Goal: Information Seeking & Learning: Learn about a topic

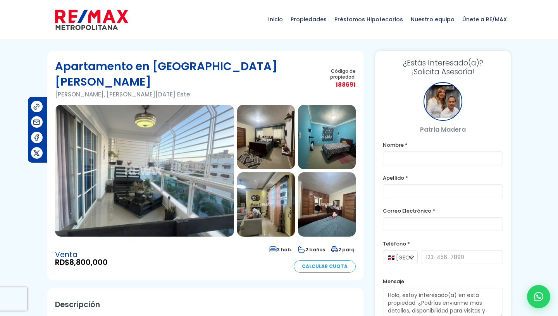
click at [207, 115] on img at bounding box center [144, 171] width 179 height 132
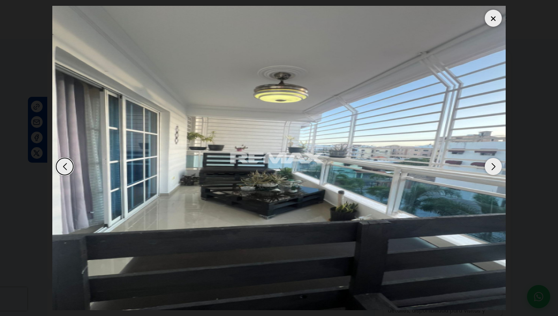
click at [493, 158] on div "Next slide" at bounding box center [493, 166] width 17 height 17
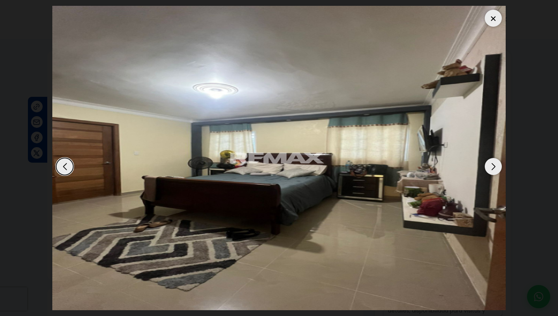
click at [493, 158] on div "Next slide" at bounding box center [493, 166] width 17 height 17
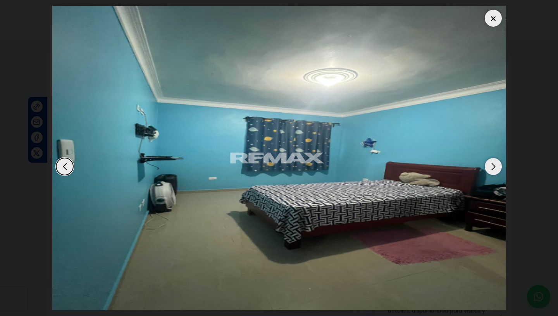
click at [493, 158] on div "Next slide" at bounding box center [493, 166] width 17 height 17
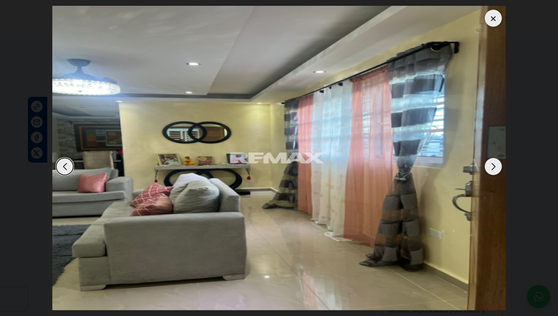
click at [494, 158] on div "Next slide" at bounding box center [493, 166] width 17 height 17
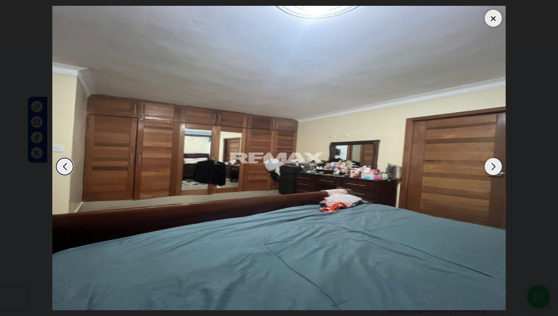
click at [494, 158] on div "Next slide" at bounding box center [493, 166] width 17 height 17
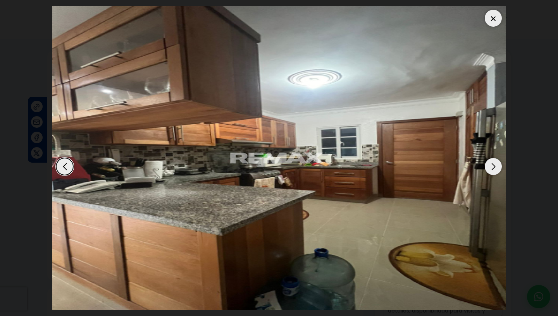
click at [494, 158] on div "Next slide" at bounding box center [493, 166] width 17 height 17
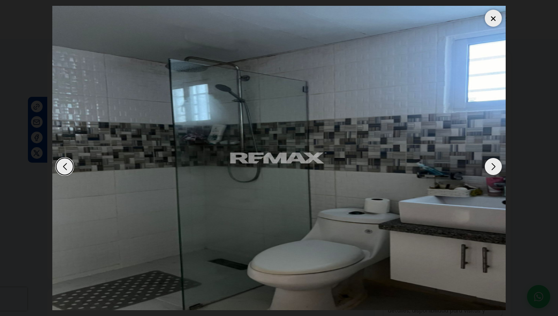
click at [494, 158] on div "Next slide" at bounding box center [493, 166] width 17 height 17
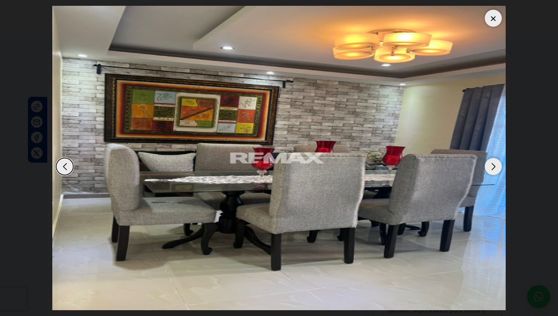
click at [494, 158] on div "Next slide" at bounding box center [493, 166] width 17 height 17
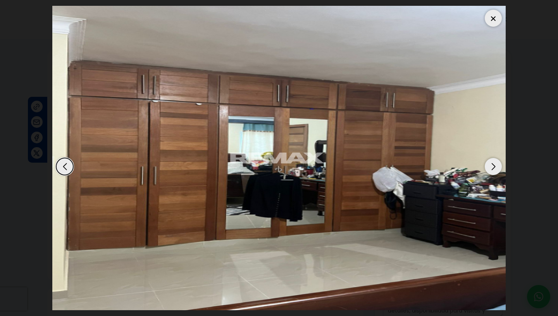
click at [494, 158] on div "Next slide" at bounding box center [493, 166] width 17 height 17
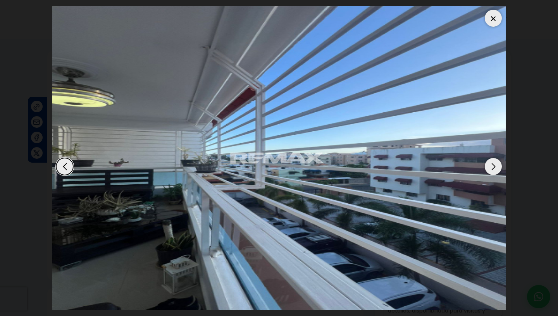
click at [494, 158] on div "Next slide" at bounding box center [493, 166] width 17 height 17
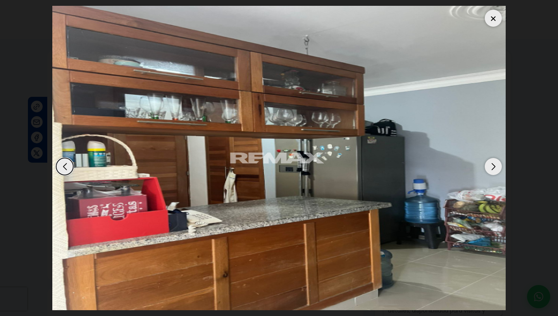
click at [494, 158] on div "Next slide" at bounding box center [493, 166] width 17 height 17
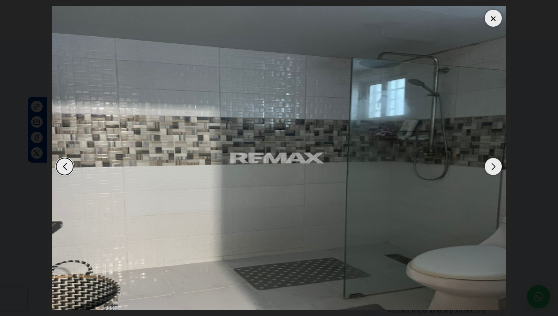
click at [494, 158] on div "Next slide" at bounding box center [493, 166] width 17 height 17
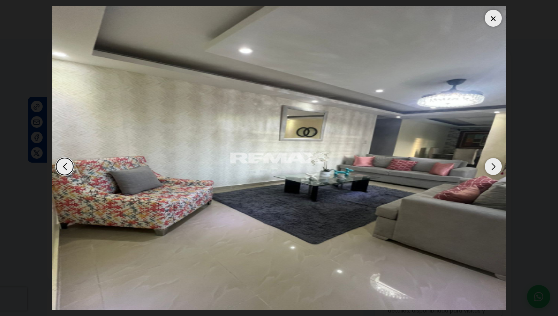
click at [494, 158] on div "Next slide" at bounding box center [493, 166] width 17 height 17
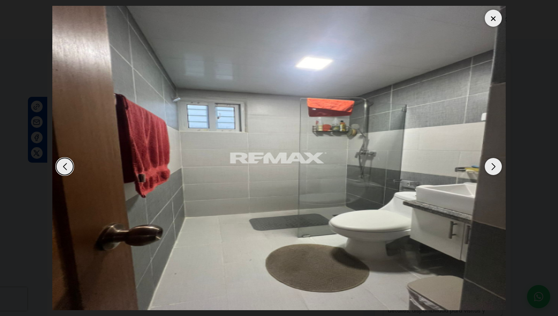
click at [494, 158] on div "Next slide" at bounding box center [493, 166] width 17 height 17
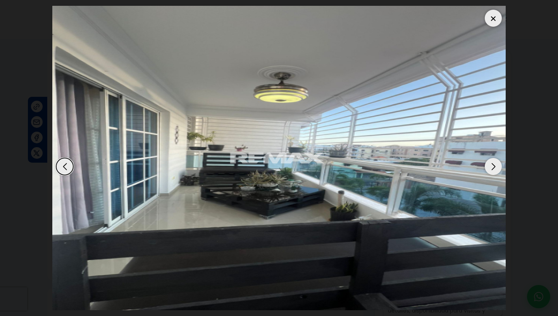
click at [494, 158] on div "Next slide" at bounding box center [493, 166] width 17 height 17
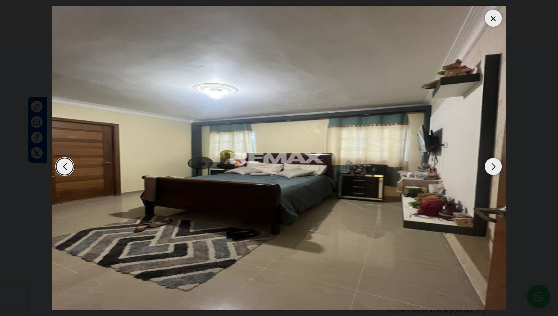
click at [494, 158] on div "Next slide" at bounding box center [493, 166] width 17 height 17
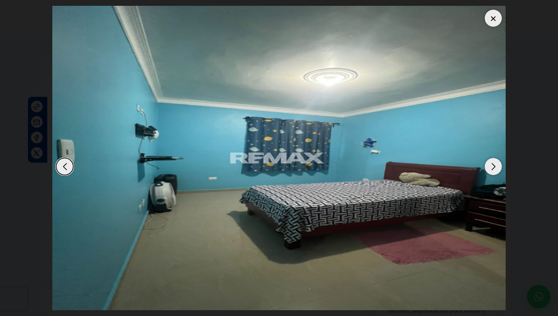
click at [494, 15] on div at bounding box center [493, 18] width 17 height 17
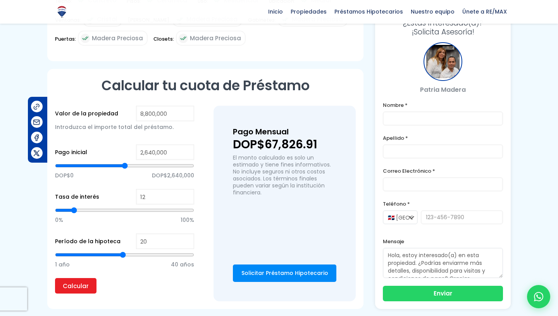
scroll to position [488, 0]
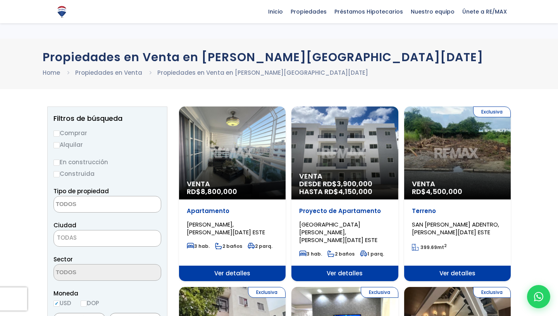
select select
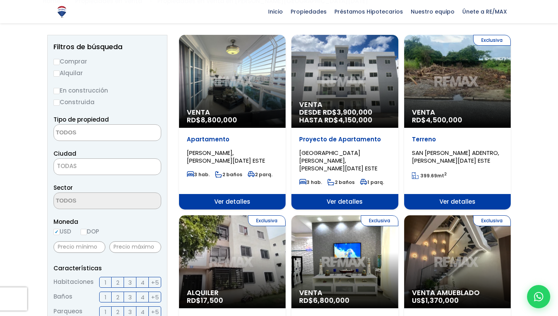
scroll to position [71, 0]
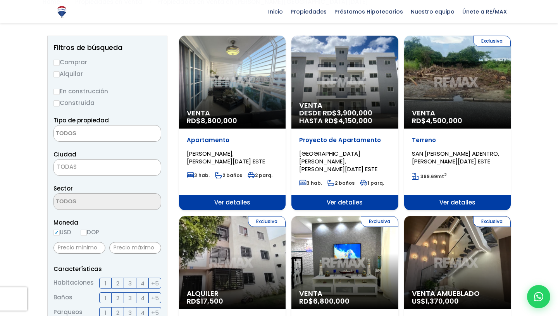
click at [339, 65] on div "Venta DESDE RD$ 3,900,000 HASTA RD$ 4,150,000" at bounding box center [344, 82] width 107 height 93
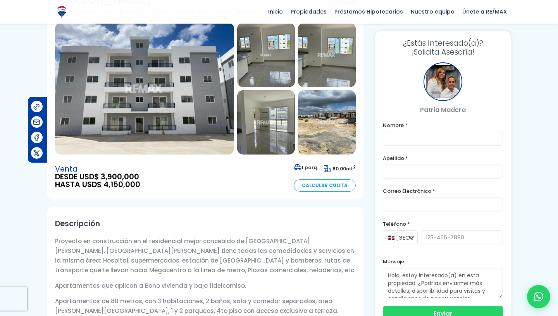
scroll to position [78, 0]
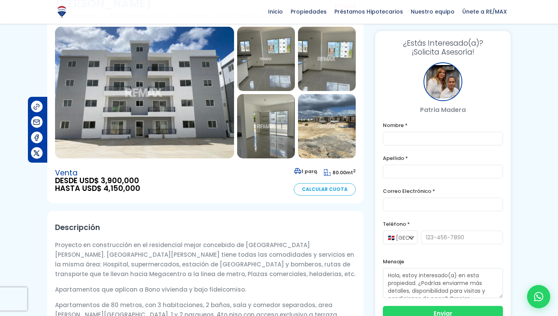
click at [187, 121] on img at bounding box center [144, 93] width 179 height 132
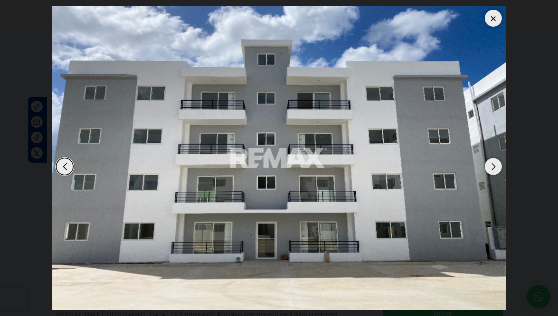
click at [487, 158] on div "Next slide" at bounding box center [493, 166] width 17 height 17
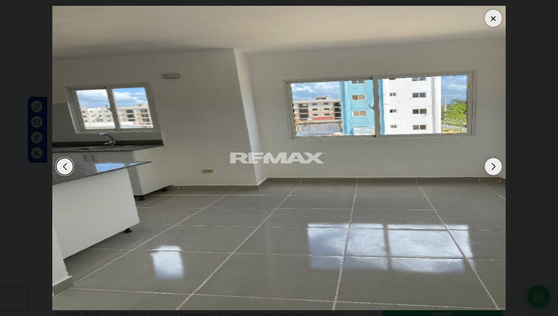
click at [498, 158] on div "Next slide" at bounding box center [493, 166] width 17 height 17
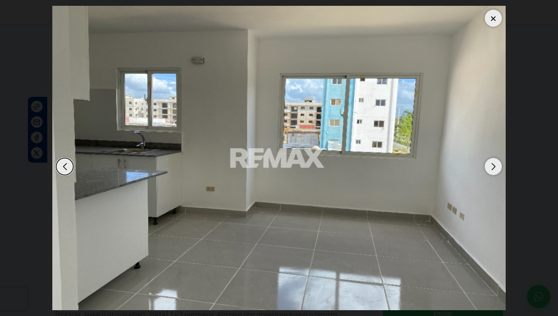
click at [498, 158] on div "Next slide" at bounding box center [493, 166] width 17 height 17
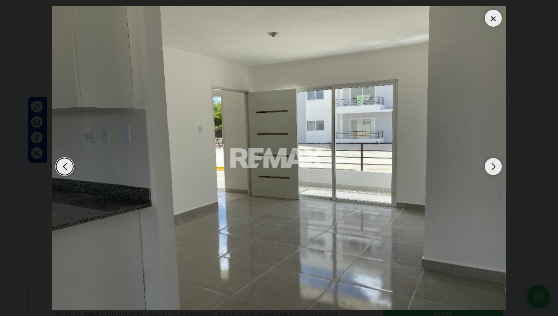
click at [498, 158] on div "Next slide" at bounding box center [493, 166] width 17 height 17
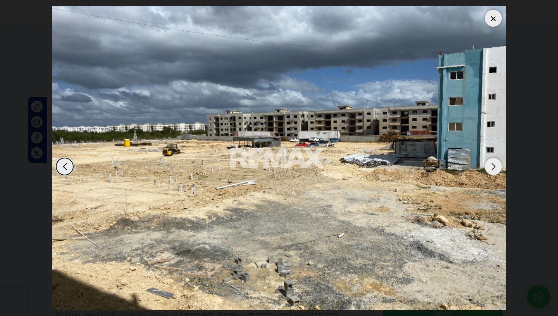
click at [498, 158] on div "Next slide" at bounding box center [493, 166] width 17 height 17
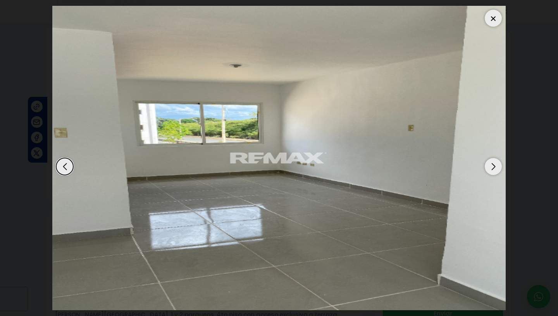
click at [498, 158] on div "Next slide" at bounding box center [493, 166] width 17 height 17
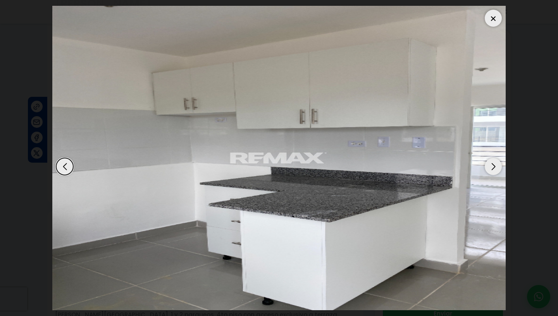
click at [498, 158] on div "Next slide" at bounding box center [493, 166] width 17 height 17
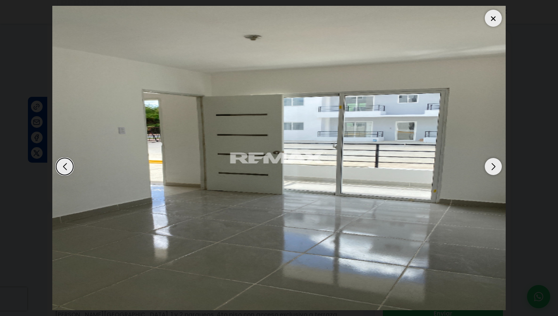
click at [498, 158] on div "Next slide" at bounding box center [493, 166] width 17 height 17
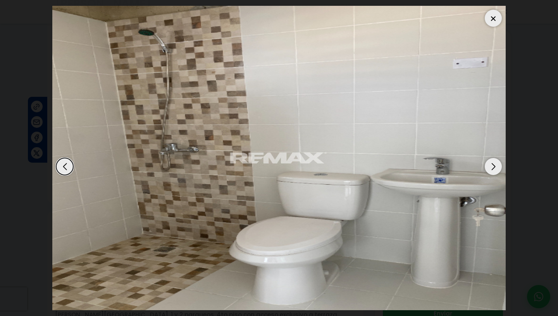
click at [498, 158] on div "Next slide" at bounding box center [493, 166] width 17 height 17
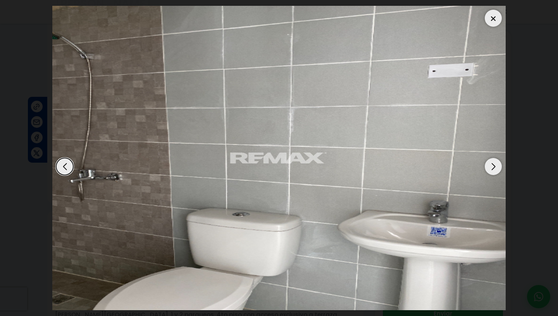
click at [498, 158] on div "Next slide" at bounding box center [493, 166] width 17 height 17
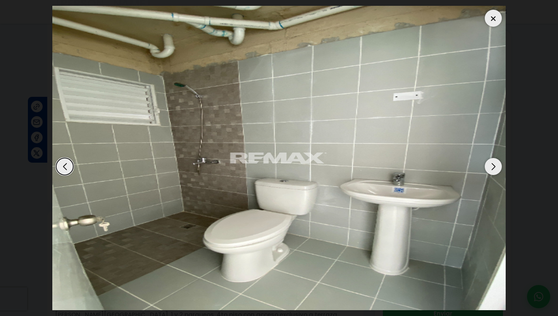
click at [68, 158] on div "Previous slide" at bounding box center [64, 166] width 17 height 17
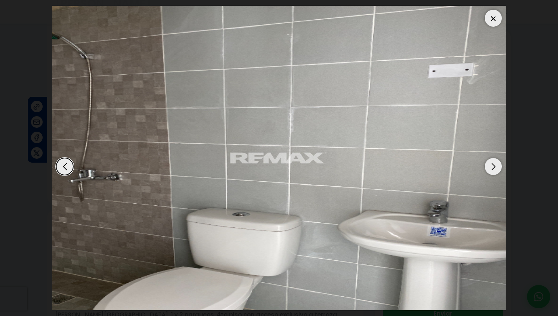
click at [68, 158] on div "Previous slide" at bounding box center [64, 166] width 17 height 17
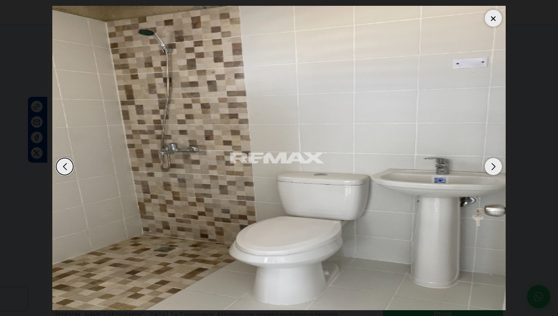
click at [494, 162] on div "Next slide" at bounding box center [493, 166] width 17 height 17
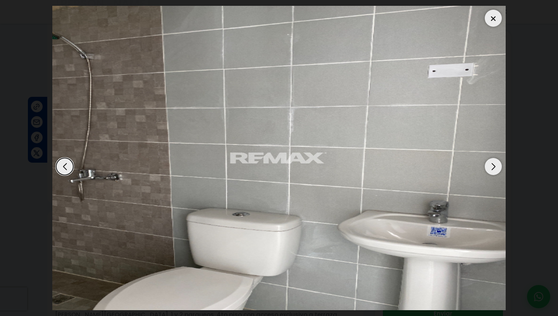
click at [494, 162] on div "Next slide" at bounding box center [493, 166] width 17 height 17
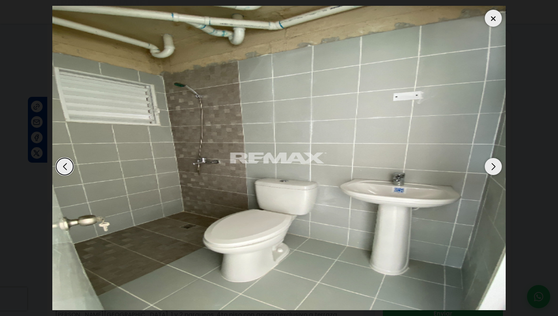
click at [494, 162] on div "Next slide" at bounding box center [493, 166] width 17 height 17
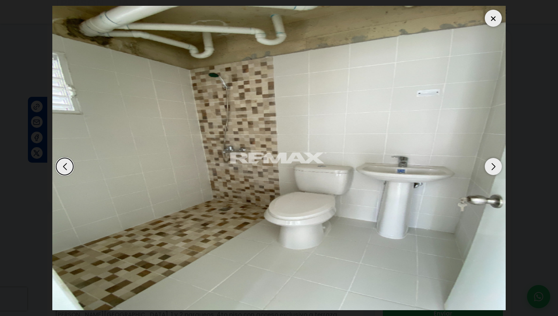
click at [494, 162] on div "Next slide" at bounding box center [493, 166] width 17 height 17
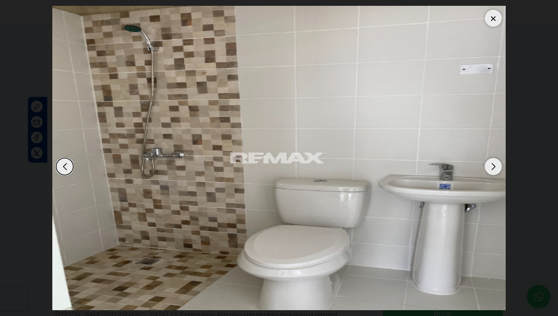
click at [494, 162] on div "Next slide" at bounding box center [493, 166] width 17 height 17
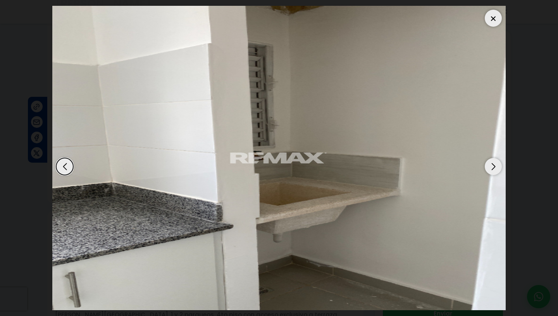
click at [494, 162] on div "Next slide" at bounding box center [493, 166] width 17 height 17
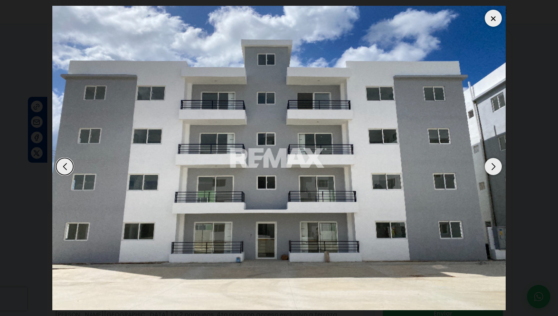
click at [494, 162] on div "Next slide" at bounding box center [493, 166] width 17 height 17
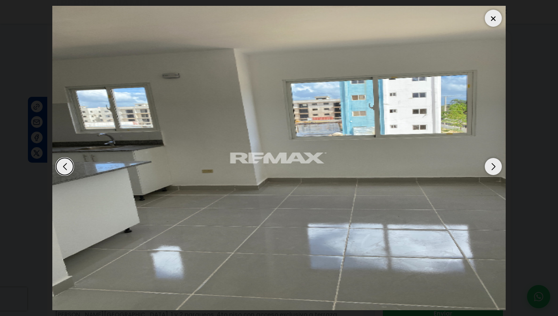
click at [495, 15] on div at bounding box center [493, 18] width 17 height 17
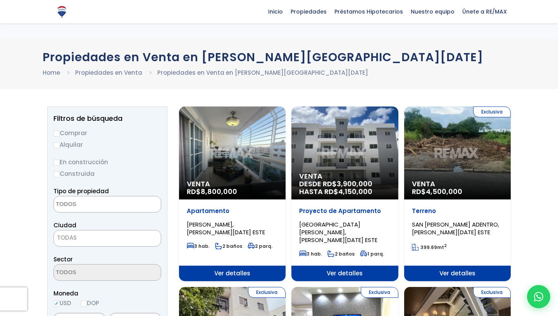
select select
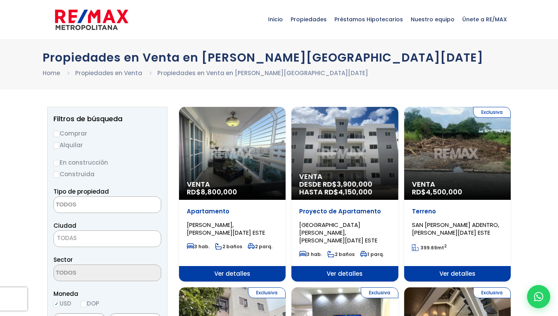
click at [70, 132] on label "Comprar" at bounding box center [107, 134] width 108 height 10
click at [60, 132] on input "Comprar" at bounding box center [56, 134] width 6 height 6
radio input "true"
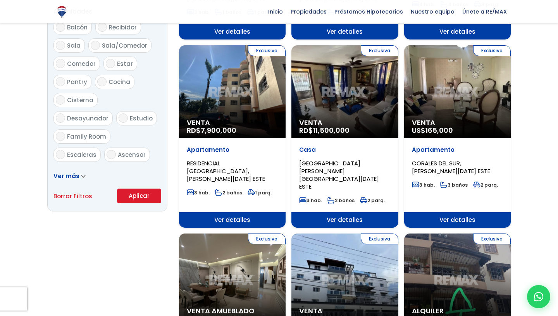
scroll to position [425, 0]
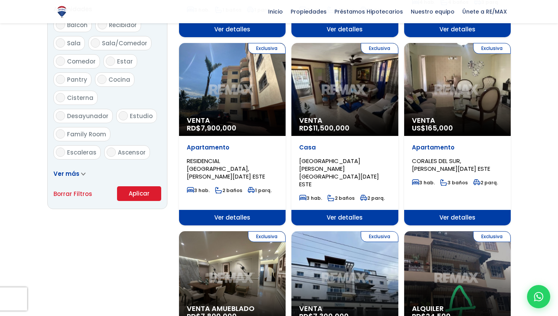
click at [132, 193] on button "Aplicar" at bounding box center [139, 193] width 44 height 15
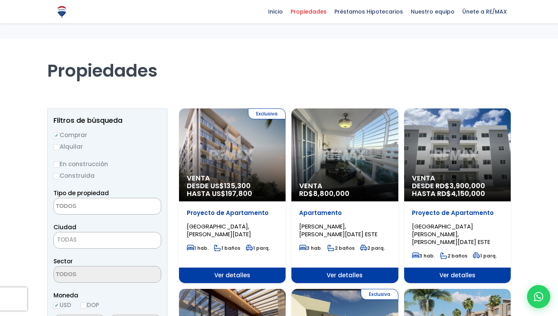
select select
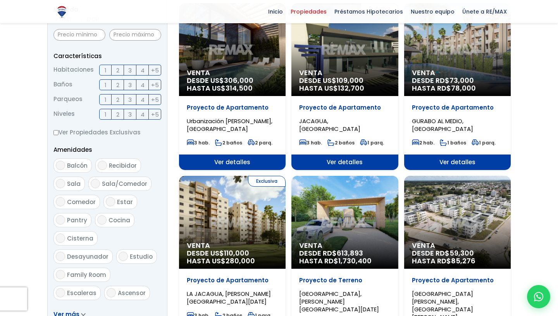
scroll to position [277, 0]
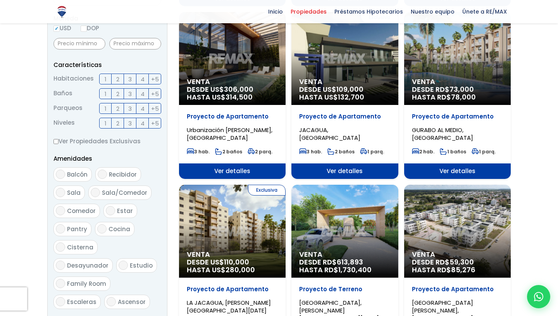
click at [227, 66] on div "Venta DESDE US$ 306,000 HASTA US$ 314,500" at bounding box center [232, 58] width 107 height 93
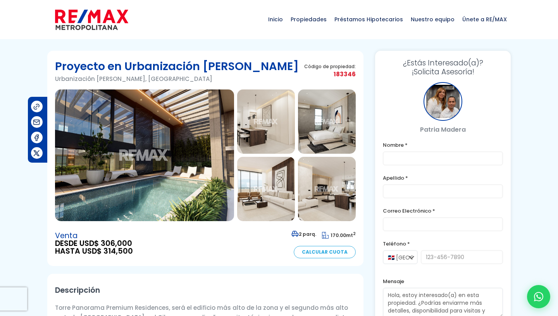
click at [201, 122] on img at bounding box center [144, 156] width 179 height 132
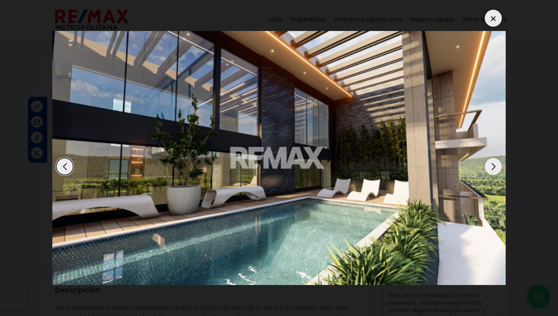
click at [492, 158] on div "Next slide" at bounding box center [493, 166] width 17 height 17
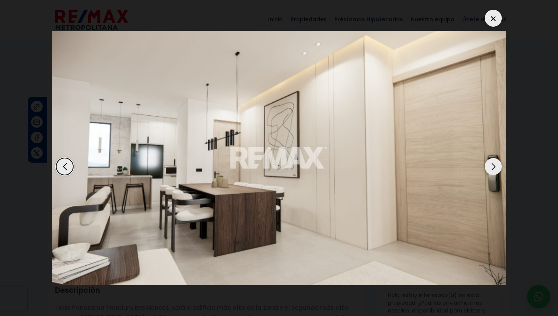
click at [492, 158] on div "Next slide" at bounding box center [493, 166] width 17 height 17
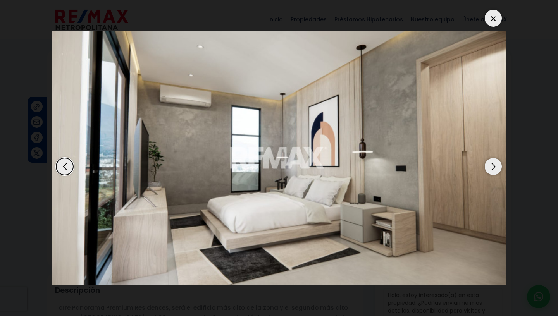
click at [492, 158] on div "Next slide" at bounding box center [493, 166] width 17 height 17
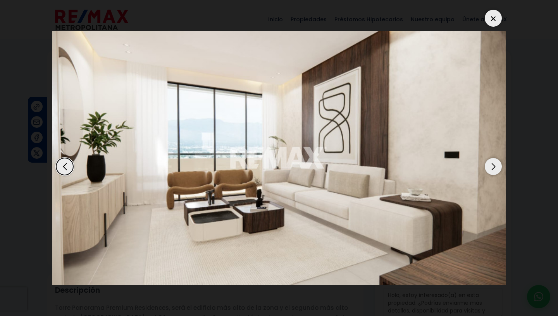
click at [492, 158] on div "Next slide" at bounding box center [493, 166] width 17 height 17
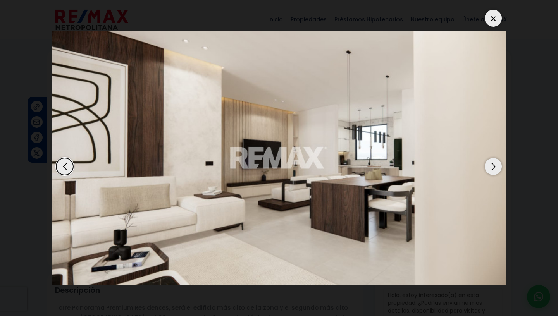
click at [492, 158] on div "Next slide" at bounding box center [493, 166] width 17 height 17
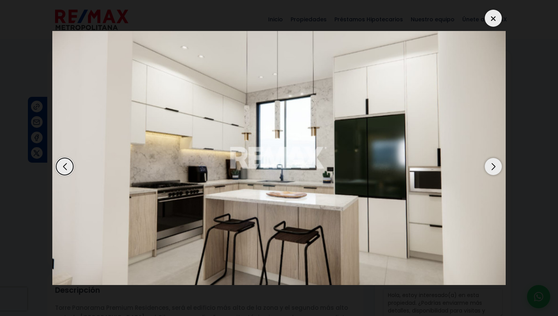
click at [492, 158] on div "Next slide" at bounding box center [493, 166] width 17 height 17
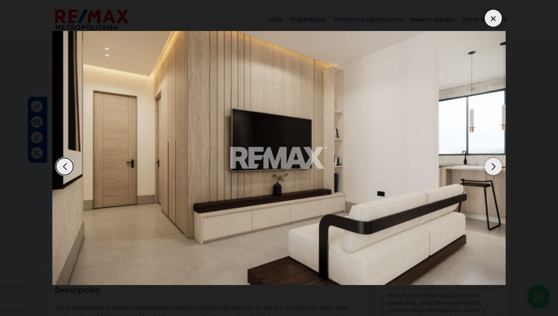
click at [492, 158] on div "Next slide" at bounding box center [493, 166] width 17 height 17
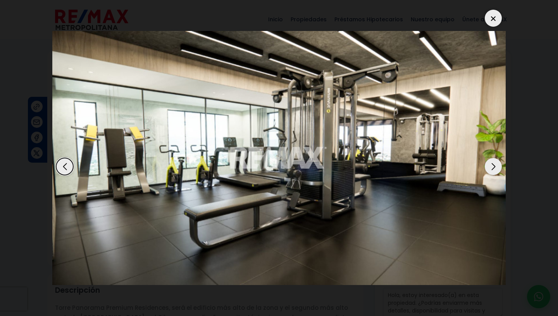
click at [492, 158] on div "Next slide" at bounding box center [493, 166] width 17 height 17
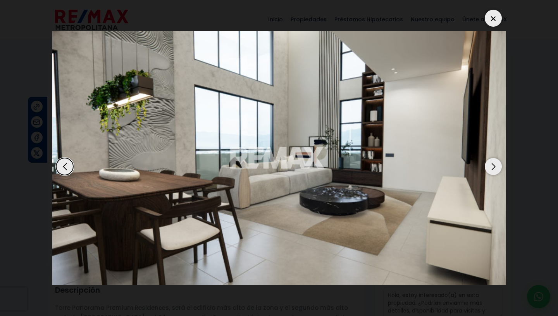
click at [492, 158] on div "Next slide" at bounding box center [493, 166] width 17 height 17
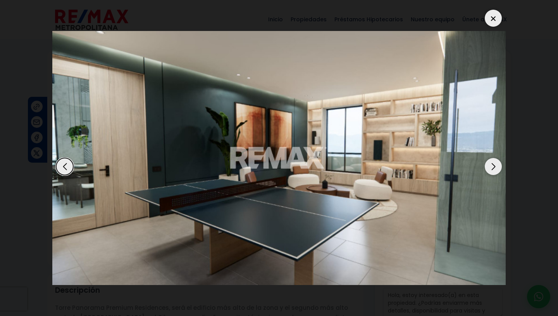
click at [492, 158] on div "Next slide" at bounding box center [493, 166] width 17 height 17
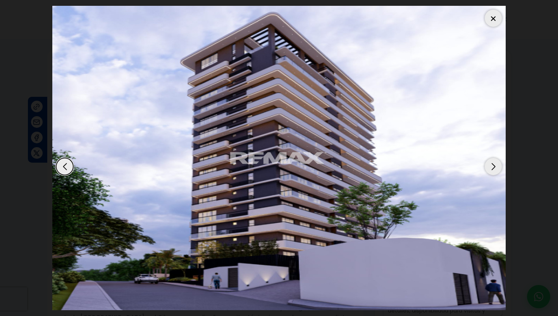
click at [492, 158] on div "Next slide" at bounding box center [493, 166] width 17 height 17
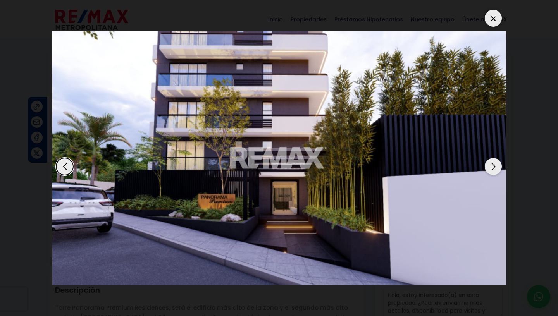
click at [492, 158] on div "Next slide" at bounding box center [493, 166] width 17 height 17
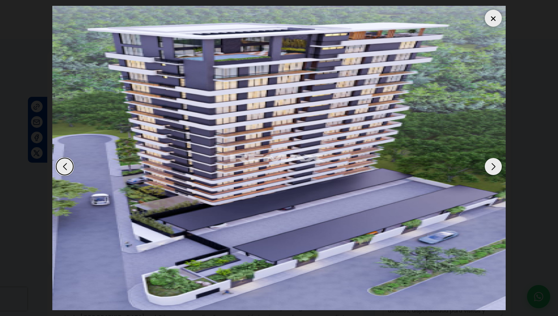
click at [492, 158] on div "Next slide" at bounding box center [493, 166] width 17 height 17
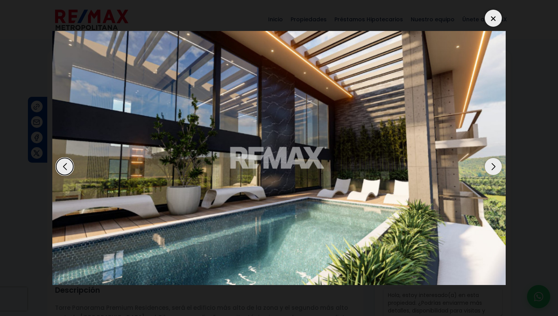
click at [492, 158] on div "Next slide" at bounding box center [493, 166] width 17 height 17
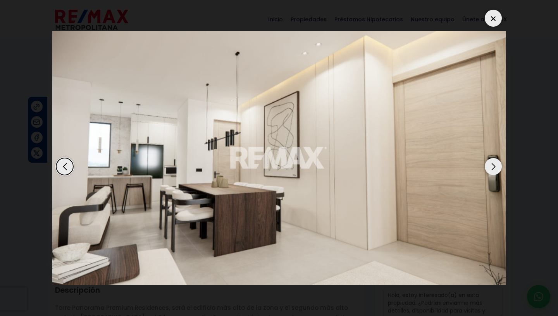
click at [495, 10] on div at bounding box center [493, 18] width 17 height 17
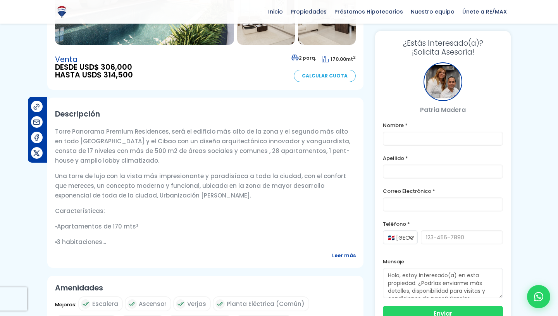
scroll to position [178, 0]
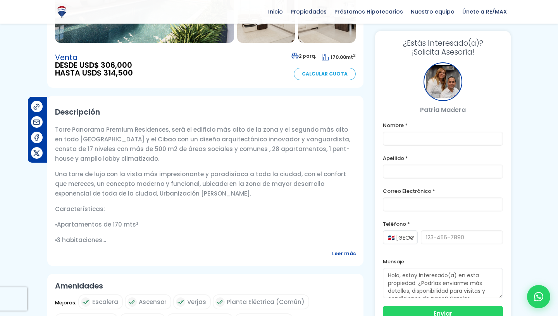
click at [338, 251] on span "Leer más" at bounding box center [344, 254] width 24 height 10
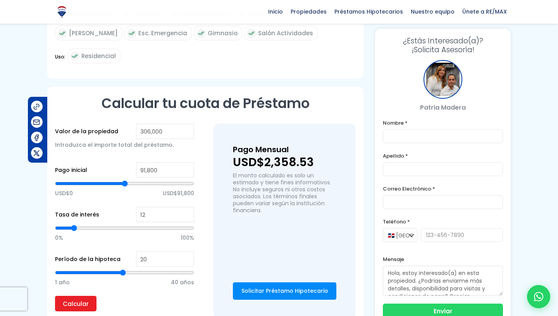
scroll to position [1139, 0]
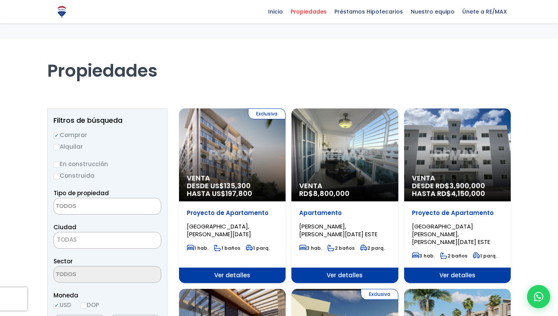
select select
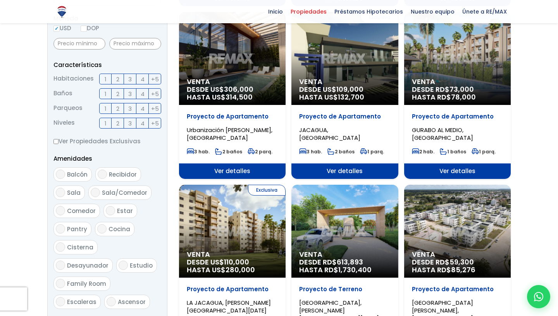
click at [354, 65] on div "Exclusiva Venta DESDE US$ 109,000 HASTA US$ 132,700" at bounding box center [344, 58] width 107 height 93
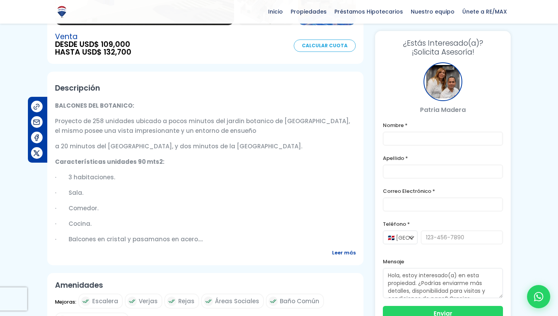
scroll to position [197, 0]
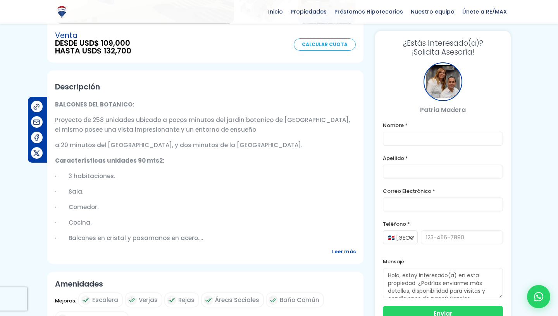
click at [338, 247] on span "Leer más" at bounding box center [344, 252] width 24 height 10
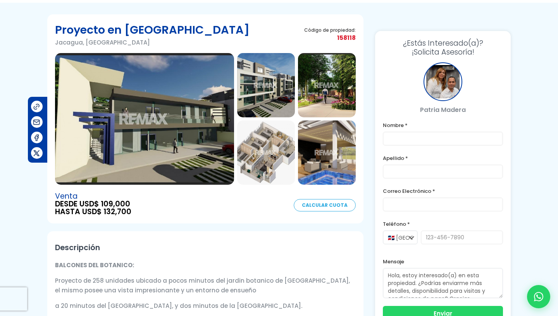
scroll to position [30, 0]
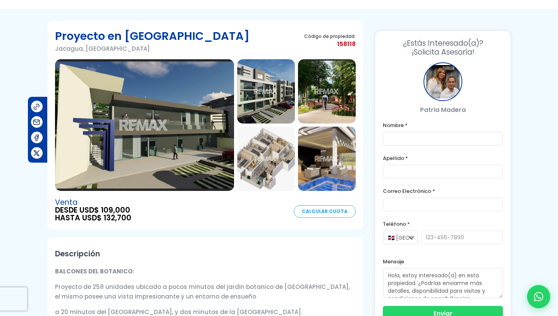
click at [221, 138] on img at bounding box center [144, 125] width 179 height 132
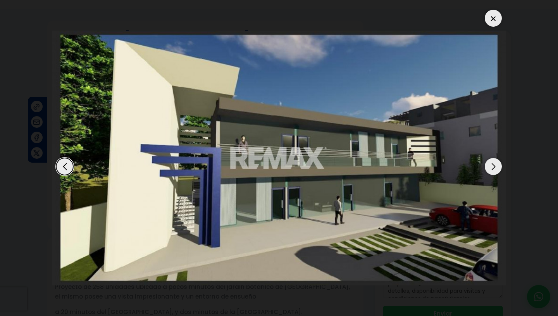
click at [499, 159] on div "Next slide" at bounding box center [493, 166] width 17 height 17
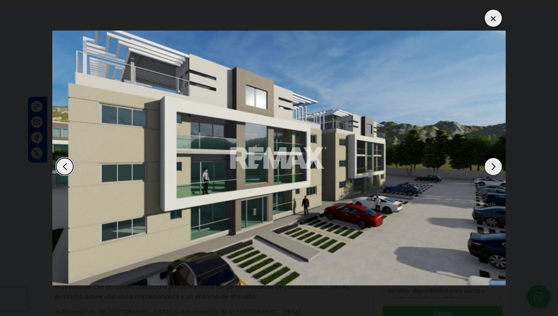
click at [499, 159] on div "Next slide" at bounding box center [493, 166] width 17 height 17
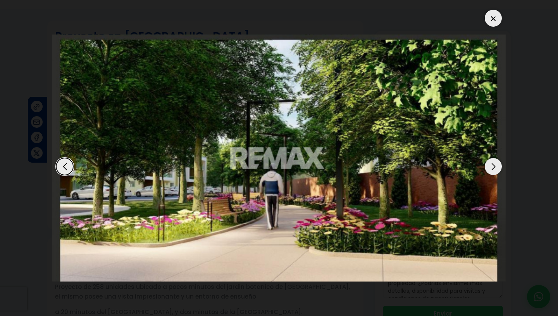
click at [499, 159] on div "Next slide" at bounding box center [493, 166] width 17 height 17
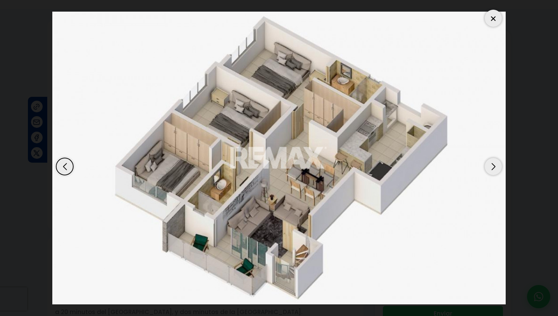
click at [499, 163] on div "Next slide" at bounding box center [493, 166] width 17 height 17
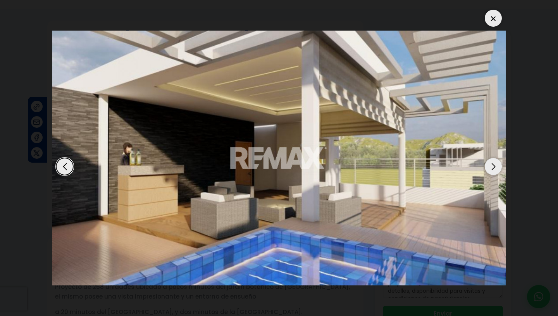
click at [499, 163] on div "Next slide" at bounding box center [493, 166] width 17 height 17
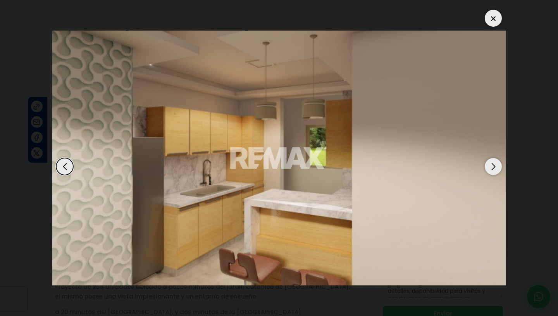
click at [499, 163] on div "Next slide" at bounding box center [493, 166] width 17 height 17
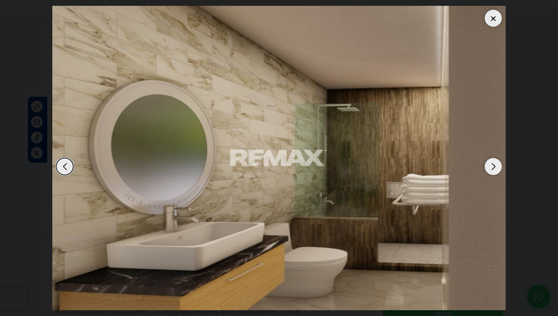
click at [499, 163] on div "Next slide" at bounding box center [493, 166] width 17 height 17
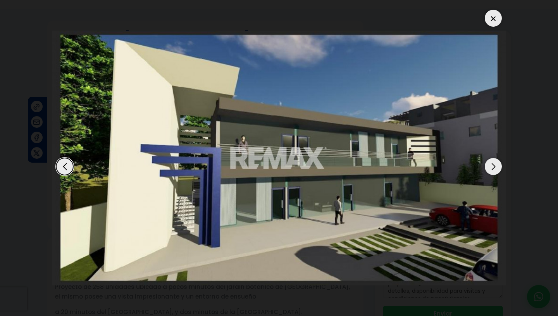
click at [499, 163] on div "Next slide" at bounding box center [493, 166] width 17 height 17
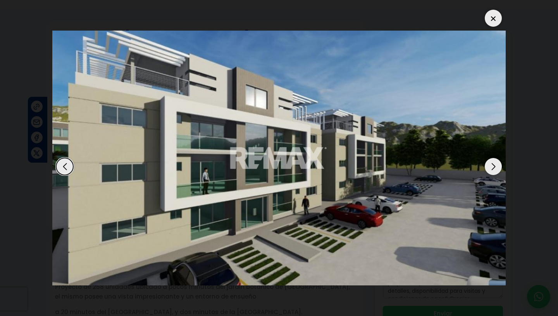
click at [495, 15] on div at bounding box center [493, 18] width 17 height 17
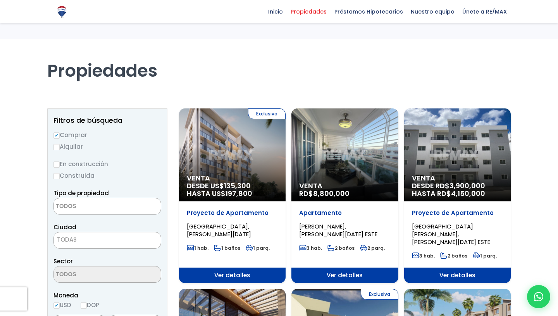
select select
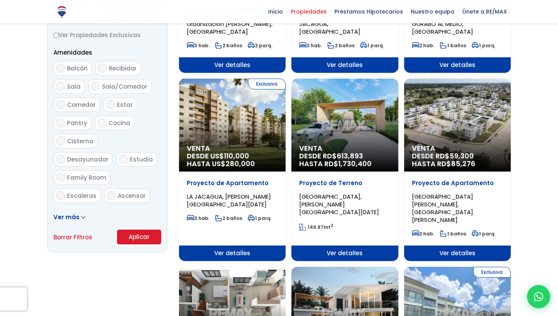
scroll to position [385, 0]
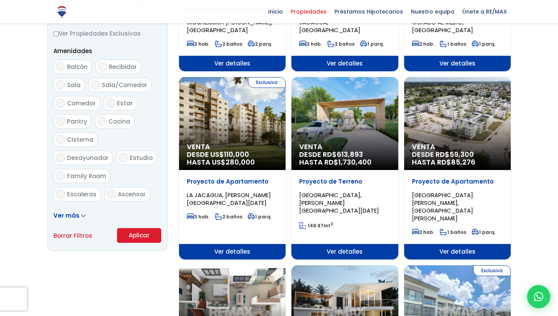
click at [259, 124] on div "Exclusiva Venta DESDE US$ 110,000 HASTA US$ 280,000" at bounding box center [232, 123] width 107 height 93
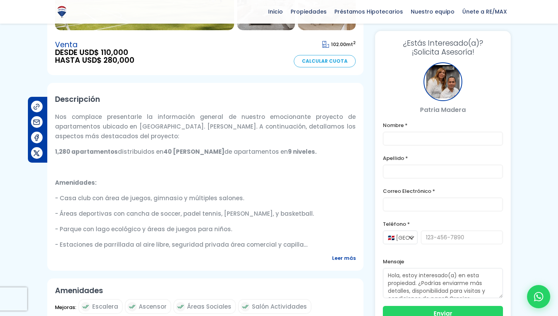
scroll to position [191, 0]
click at [343, 255] on span "Leer más" at bounding box center [344, 258] width 24 height 10
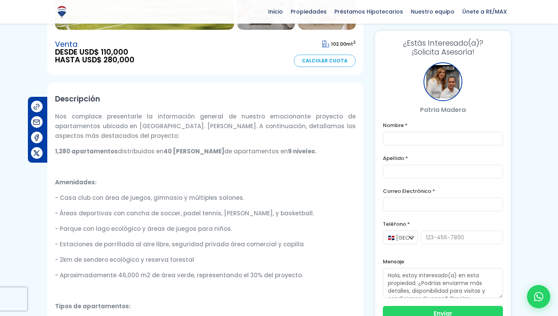
click at [343, 255] on p "- 2km de sendero ecológico y reserva forestal" at bounding box center [205, 260] width 301 height 10
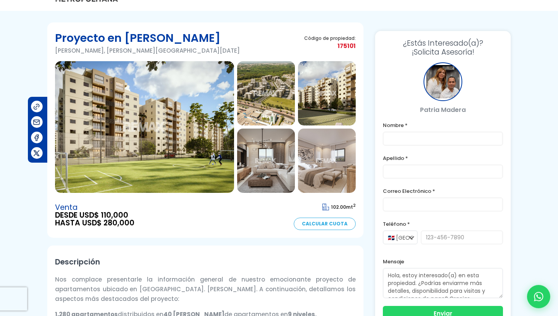
scroll to position [30, 0]
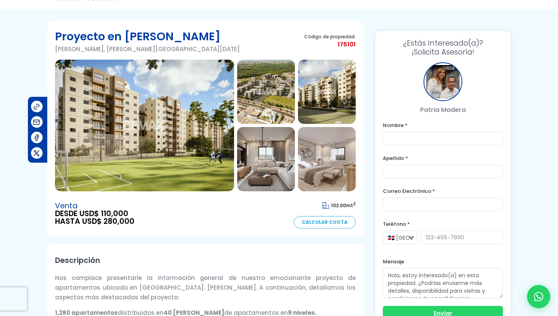
click at [191, 115] on img at bounding box center [144, 126] width 179 height 132
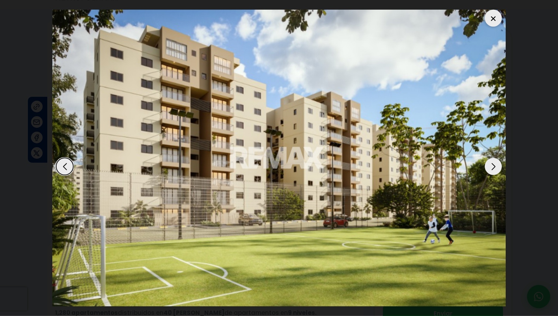
click at [493, 160] on div "Next slide" at bounding box center [493, 166] width 17 height 17
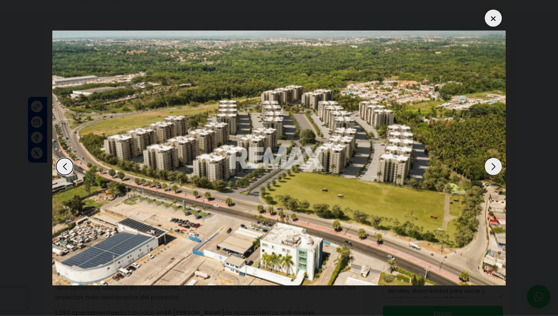
click at [493, 160] on div "Next slide" at bounding box center [493, 166] width 17 height 17
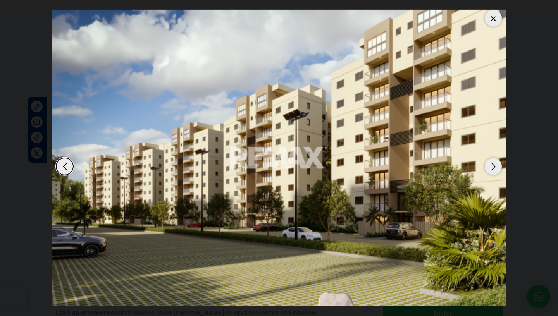
click at [493, 160] on div "Next slide" at bounding box center [493, 166] width 17 height 17
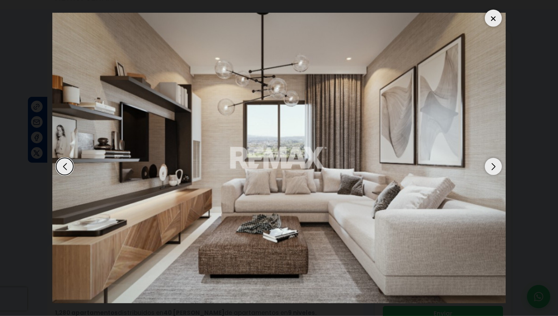
click at [493, 160] on div "Next slide" at bounding box center [493, 166] width 17 height 17
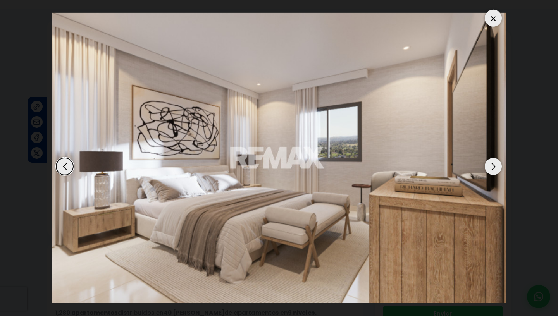
click at [493, 160] on div "Next slide" at bounding box center [493, 166] width 17 height 17
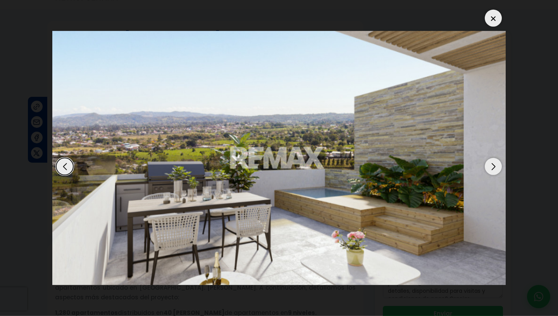
click at [493, 160] on div "Next slide" at bounding box center [493, 166] width 17 height 17
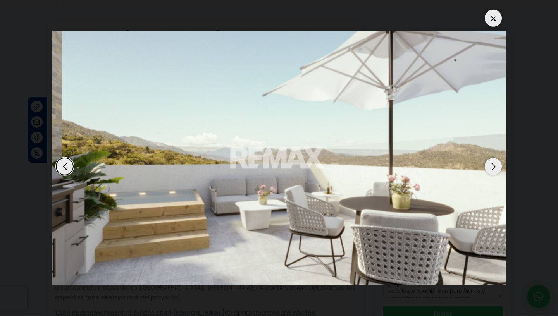
click at [493, 160] on div "Next slide" at bounding box center [493, 166] width 17 height 17
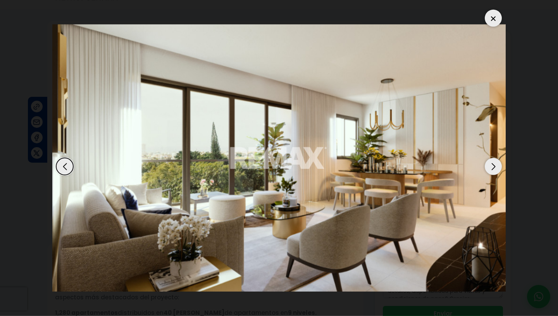
click at [493, 160] on div "Next slide" at bounding box center [493, 166] width 17 height 17
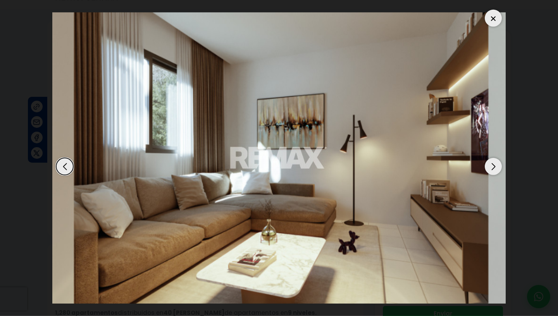
click at [493, 160] on div "Next slide" at bounding box center [493, 166] width 17 height 17
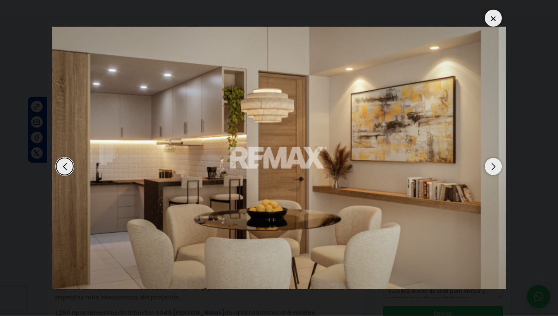
click at [499, 160] on div "Next slide" at bounding box center [493, 166] width 17 height 17
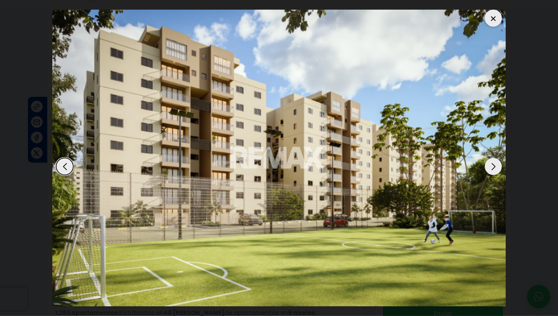
click at [499, 160] on div "Next slide" at bounding box center [493, 166] width 17 height 17
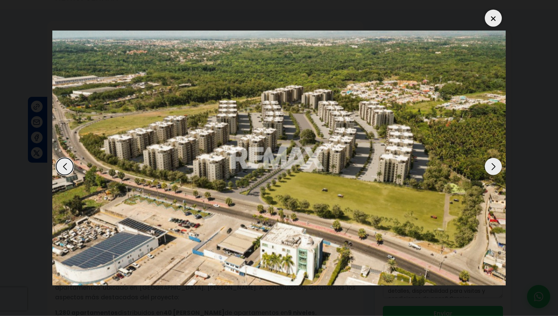
click at [499, 160] on div "Next slide" at bounding box center [493, 166] width 17 height 17
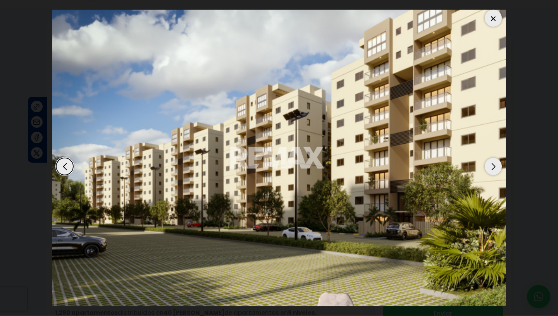
click at [499, 160] on div "Next slide" at bounding box center [493, 166] width 17 height 17
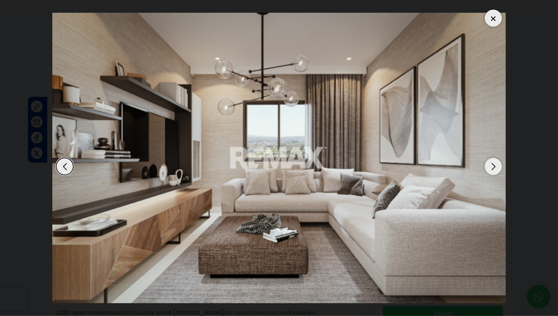
click at [499, 160] on div "Next slide" at bounding box center [493, 166] width 17 height 17
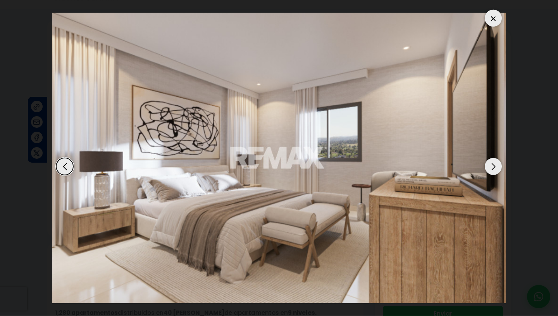
click at [499, 160] on div "Next slide" at bounding box center [493, 166] width 17 height 17
click at [497, 10] on div at bounding box center [493, 18] width 17 height 17
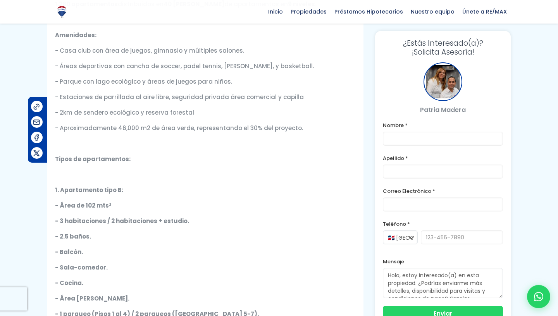
scroll to position [352, 0]
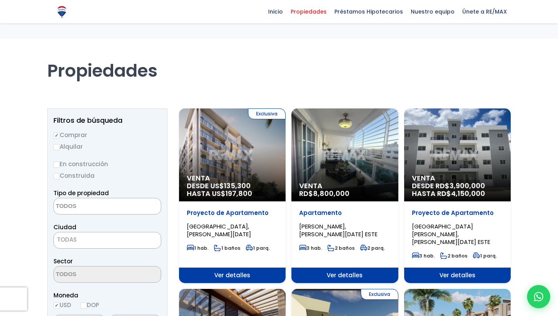
select select
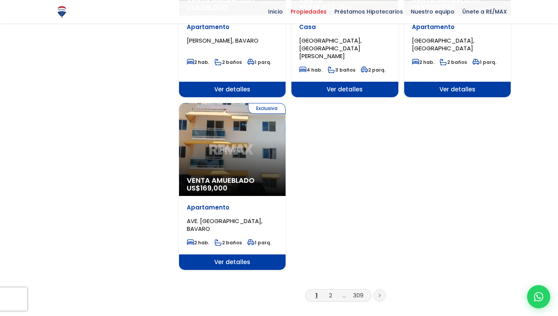
scroll to position [919, 0]
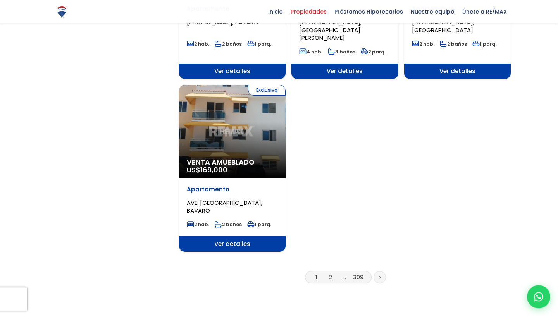
click at [331, 273] on link "2" at bounding box center [330, 277] width 3 height 8
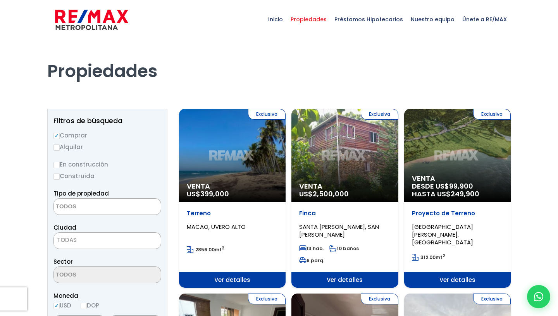
select select
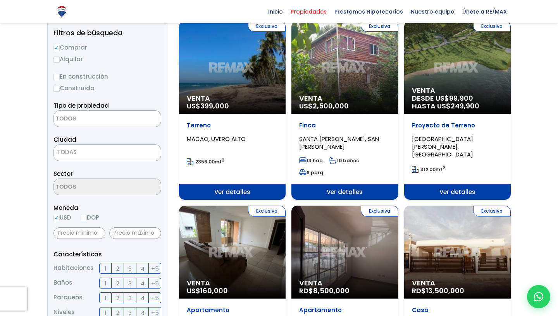
scroll to position [104, 0]
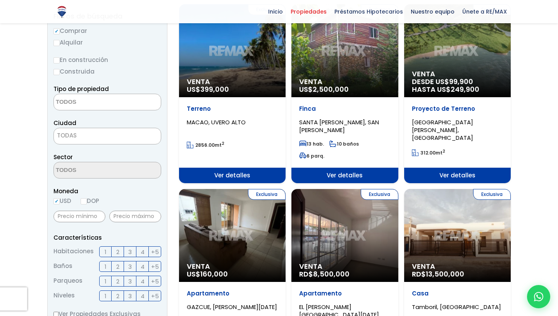
click at [155, 138] on span "TODAS" at bounding box center [107, 135] width 107 height 11
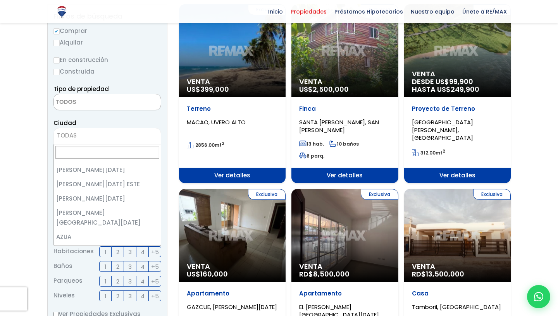
scroll to position [0, 0]
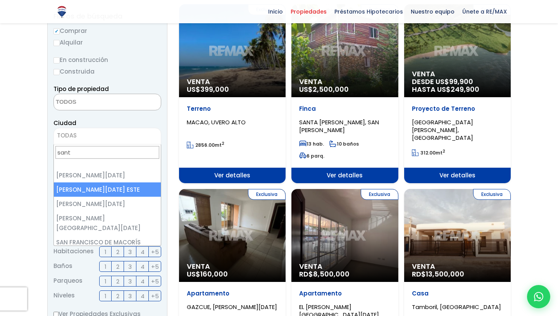
type input "[DEMOGRAPHIC_DATA]"
select select "148"
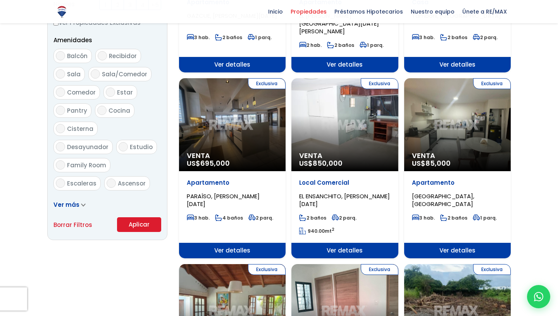
scroll to position [402, 0]
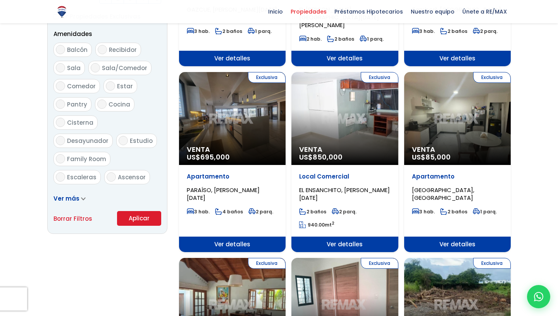
click at [136, 219] on button "Aplicar" at bounding box center [139, 218] width 44 height 15
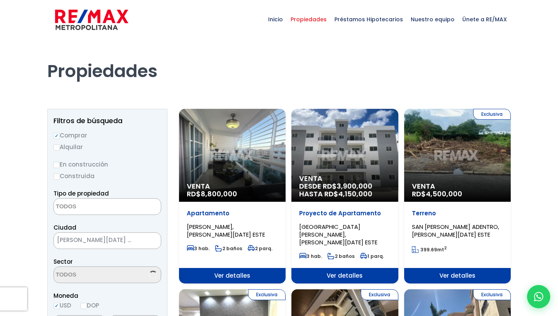
select select
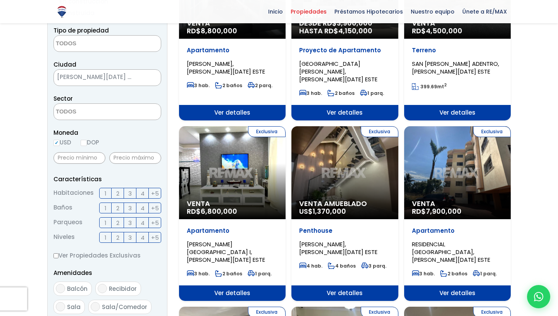
scroll to position [165, 0]
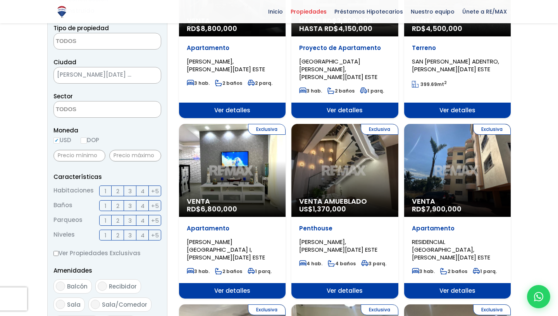
click at [246, 181] on div "Exclusiva Venta RD$ 6,800,000" at bounding box center [232, 170] width 107 height 93
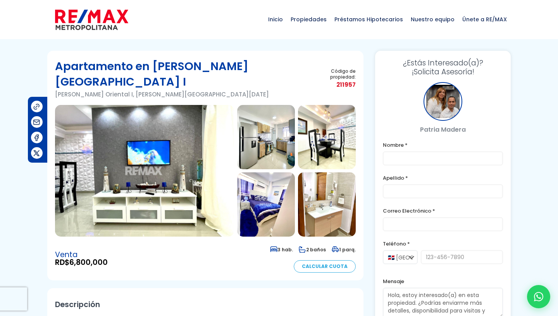
click at [201, 165] on img at bounding box center [144, 171] width 179 height 132
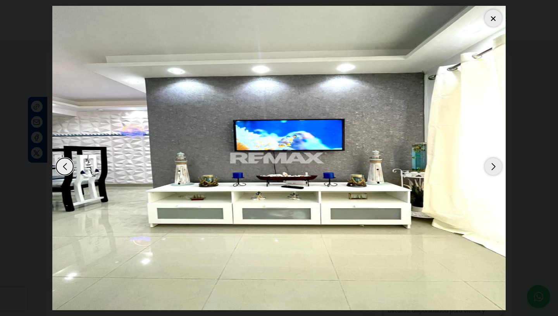
click at [496, 160] on div "Next slide" at bounding box center [493, 166] width 17 height 17
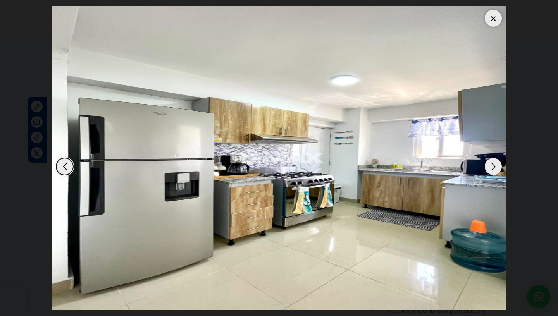
click at [496, 160] on div "Next slide" at bounding box center [493, 166] width 17 height 17
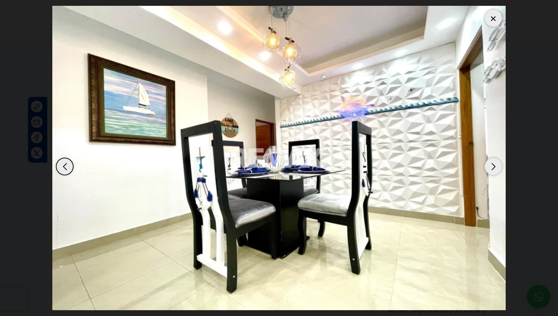
click at [496, 160] on div "Next slide" at bounding box center [493, 166] width 17 height 17
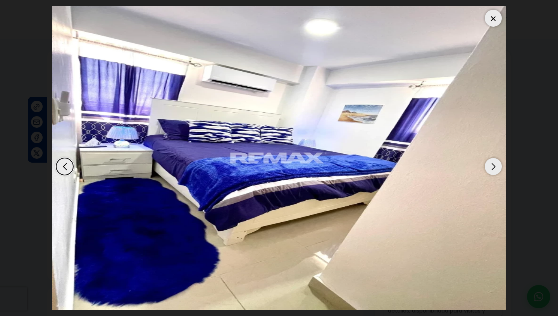
click at [496, 160] on div "Next slide" at bounding box center [493, 166] width 17 height 17
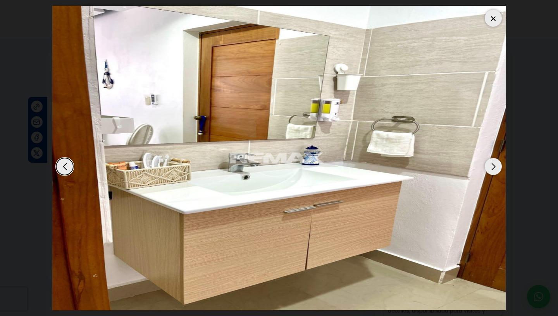
click at [496, 160] on div "Next slide" at bounding box center [493, 166] width 17 height 17
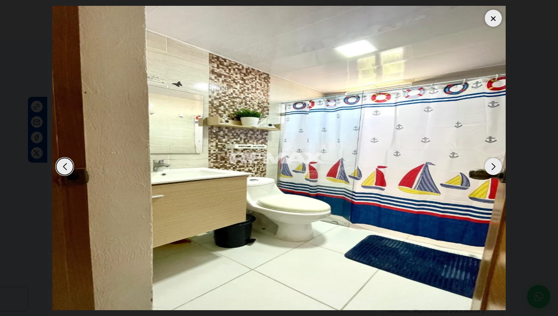
click at [496, 160] on div "Next slide" at bounding box center [493, 166] width 17 height 17
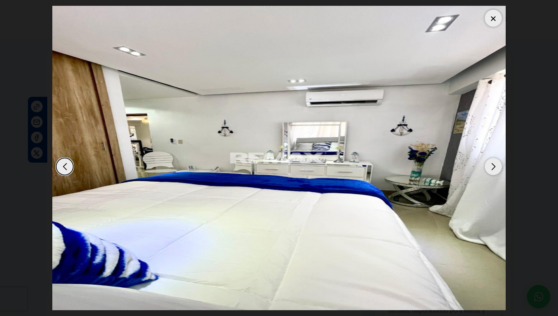
click at [496, 160] on div "Next slide" at bounding box center [493, 166] width 17 height 17
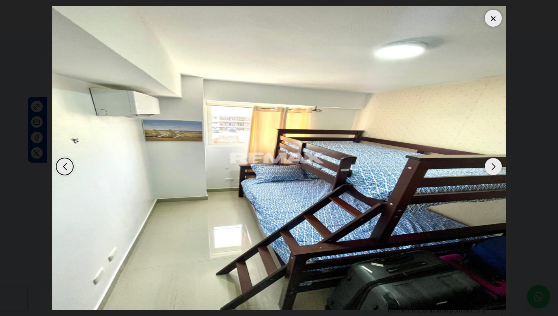
click at [492, 16] on div at bounding box center [493, 18] width 17 height 17
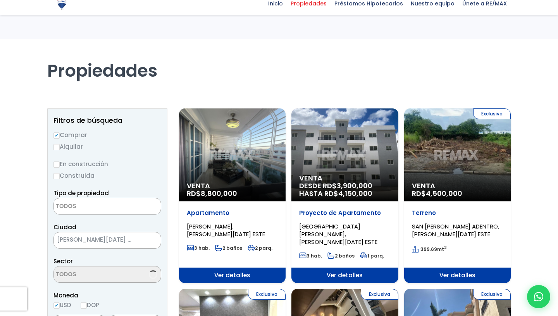
select select
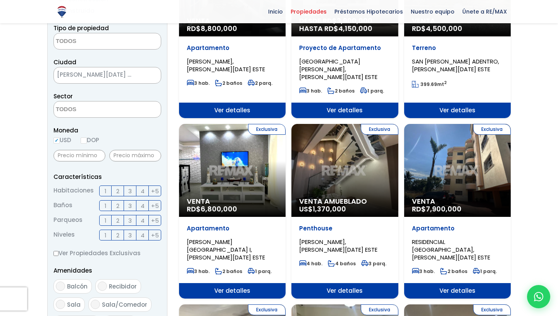
click at [337, 153] on div "Exclusiva Venta Amueblado US$ 1,370,000" at bounding box center [344, 170] width 107 height 93
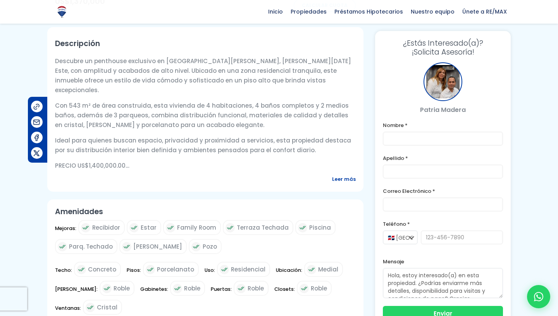
scroll to position [246, 0]
click at [342, 184] on span "Leer más" at bounding box center [344, 179] width 24 height 10
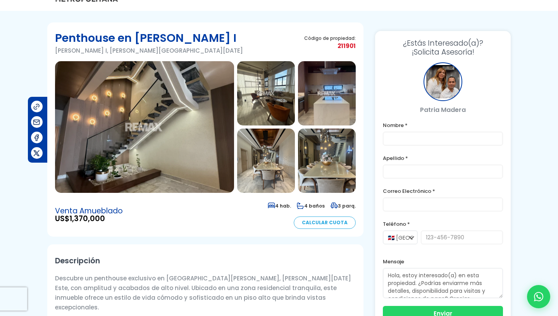
scroll to position [0, 0]
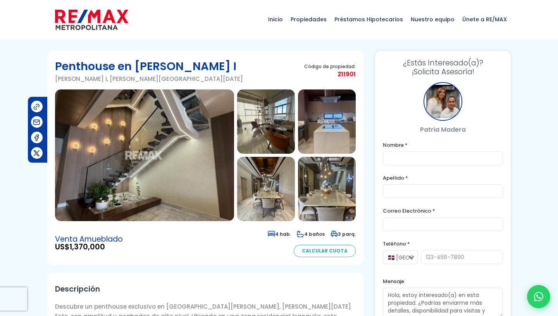
click at [209, 152] on img at bounding box center [144, 156] width 179 height 132
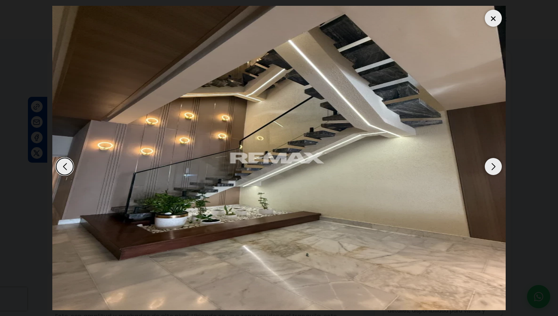
click at [497, 158] on div "Next slide" at bounding box center [493, 166] width 17 height 17
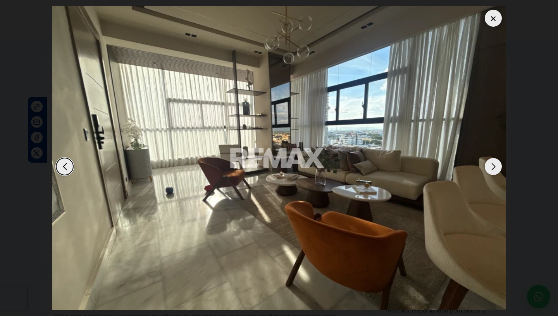
click at [497, 158] on div "Next slide" at bounding box center [493, 166] width 17 height 17
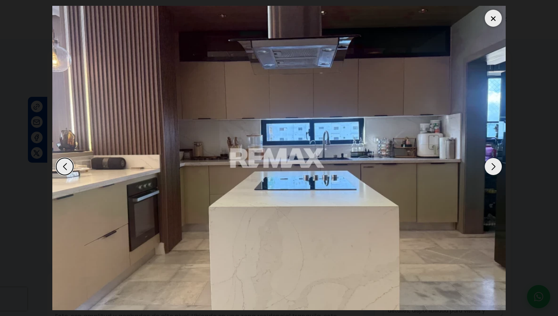
click at [497, 158] on div "Next slide" at bounding box center [493, 166] width 17 height 17
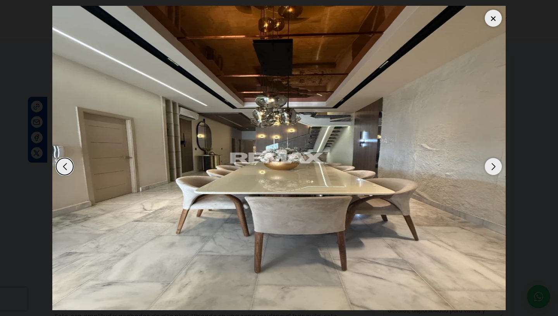
click at [497, 158] on div "Next slide" at bounding box center [493, 166] width 17 height 17
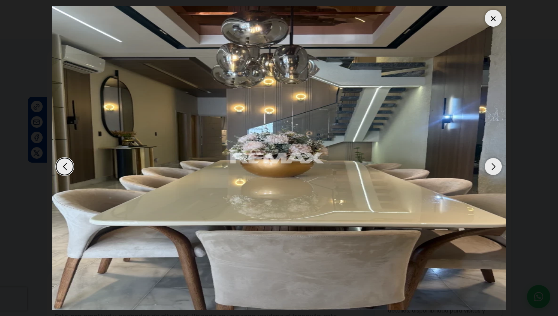
click at [497, 158] on div "Next slide" at bounding box center [493, 166] width 17 height 17
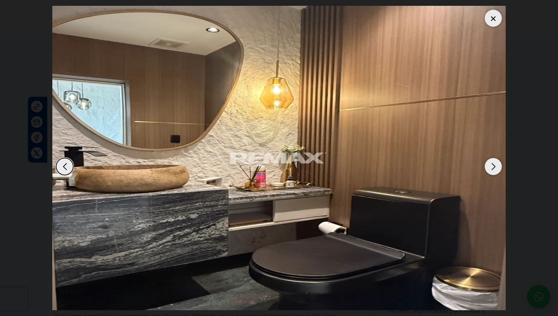
click at [60, 160] on div "Previous slide" at bounding box center [64, 166] width 17 height 17
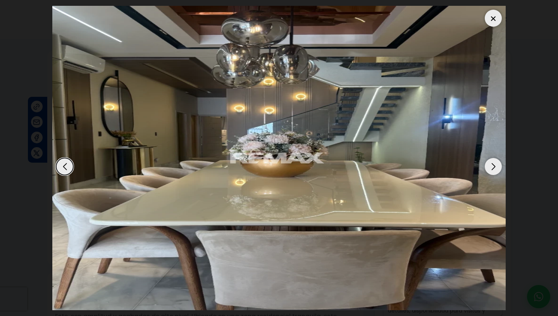
click at [493, 159] on div "Next slide" at bounding box center [493, 166] width 17 height 17
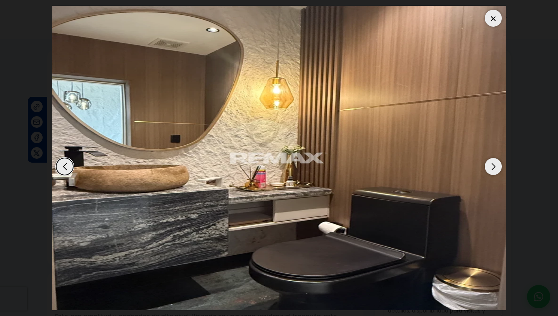
click at [493, 159] on div "Next slide" at bounding box center [493, 166] width 17 height 17
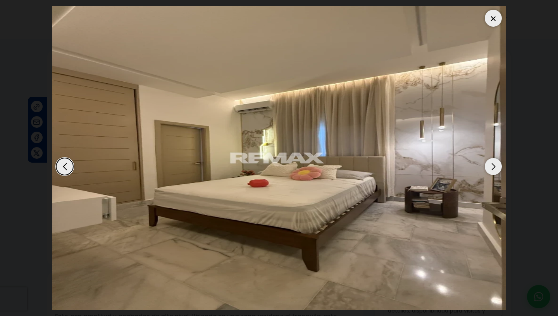
click at [493, 159] on div "Next slide" at bounding box center [493, 166] width 17 height 17
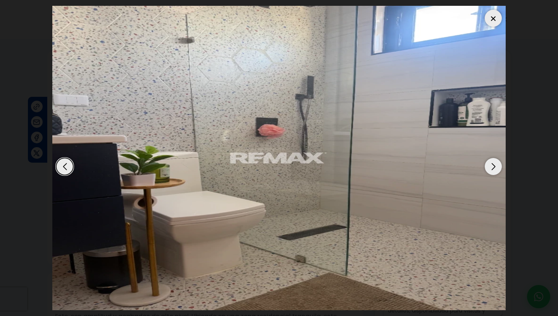
click at [493, 159] on div "Next slide" at bounding box center [493, 166] width 17 height 17
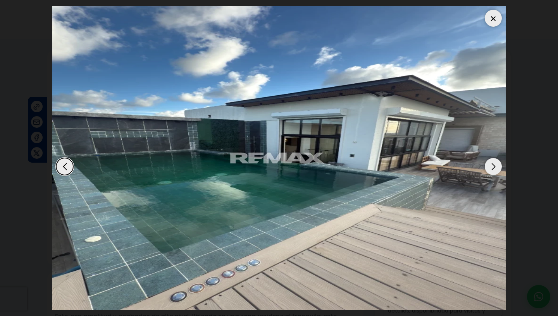
click at [493, 159] on div "Next slide" at bounding box center [493, 166] width 17 height 17
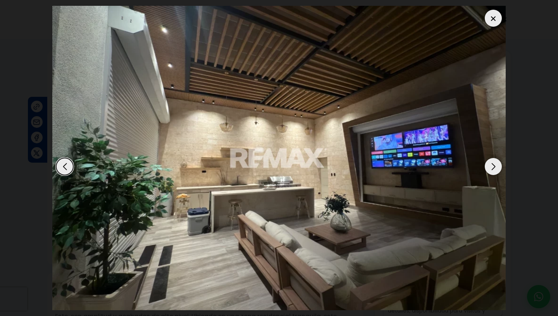
click at [493, 159] on div "Next slide" at bounding box center [493, 166] width 17 height 17
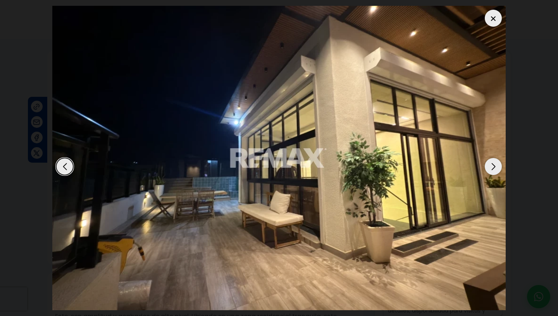
click at [493, 159] on div "Next slide" at bounding box center [493, 166] width 17 height 17
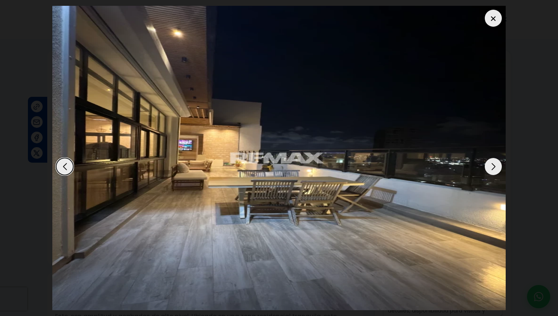
click at [493, 159] on div "Next slide" at bounding box center [493, 166] width 17 height 17
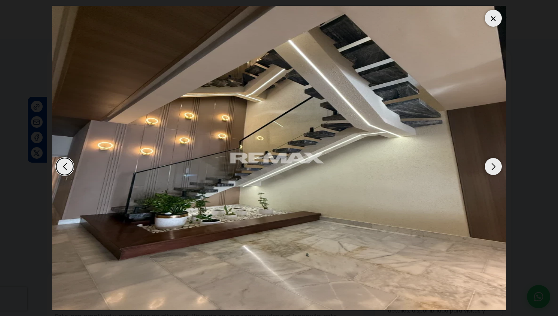
click at [493, 159] on div "Next slide" at bounding box center [493, 166] width 17 height 17
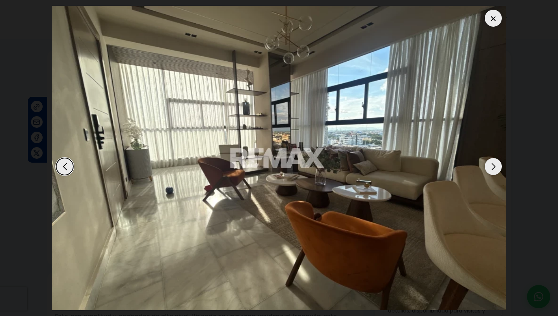
click at [493, 159] on div "Next slide" at bounding box center [493, 166] width 17 height 17
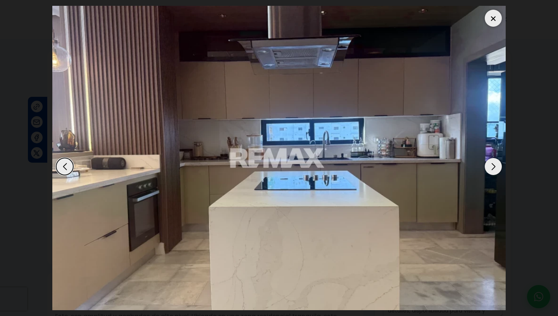
click at [493, 10] on div at bounding box center [493, 18] width 17 height 17
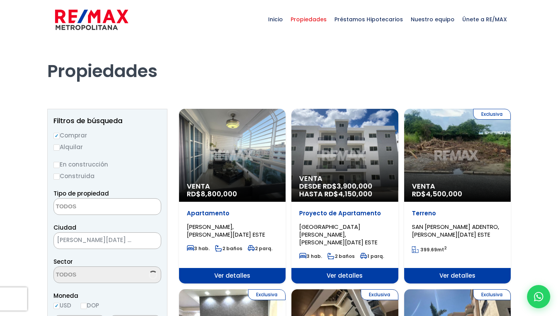
select select
click at [57, 164] on input "En construcción" at bounding box center [56, 165] width 6 height 6
radio input "true"
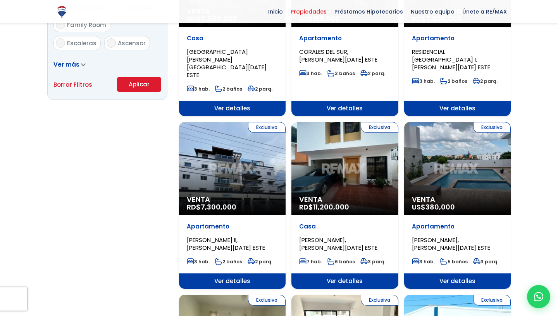
scroll to position [527, 0]
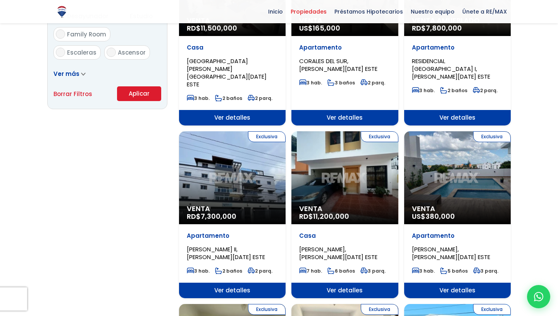
click at [140, 94] on button "Aplicar" at bounding box center [139, 93] width 44 height 15
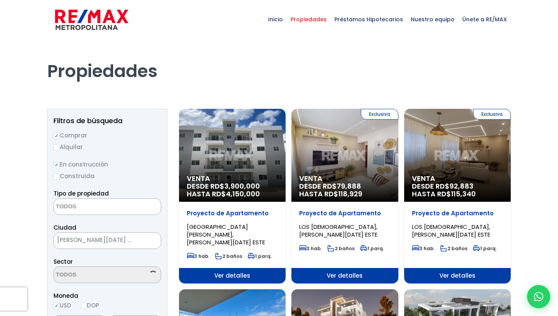
select select
click at [328, 160] on div "Exclusiva Venta DESDE RD$ 79,888 HASTA RD$ 118,929" at bounding box center [344, 155] width 107 height 93
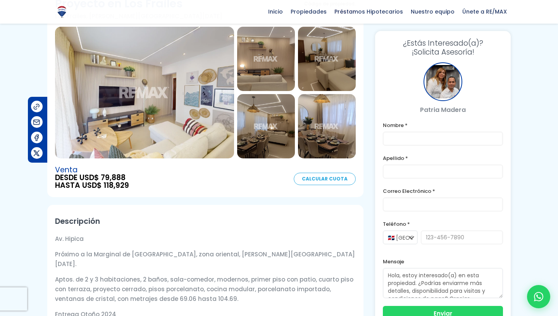
scroll to position [56, 0]
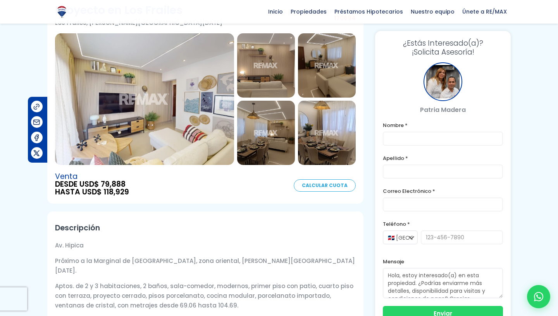
click at [169, 92] on img at bounding box center [144, 99] width 179 height 132
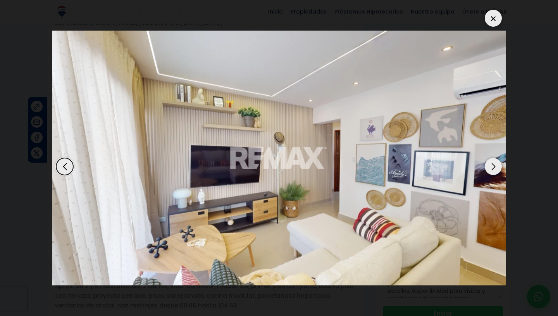
click at [491, 158] on div "Next slide" at bounding box center [493, 166] width 17 height 17
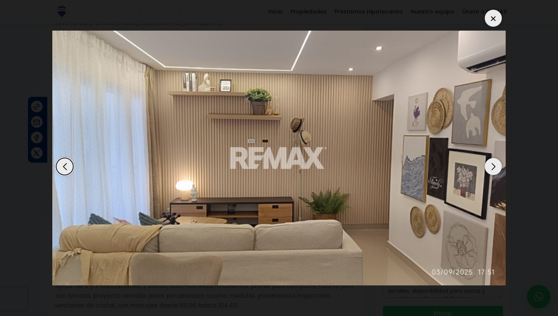
click at [491, 158] on div "Next slide" at bounding box center [493, 166] width 17 height 17
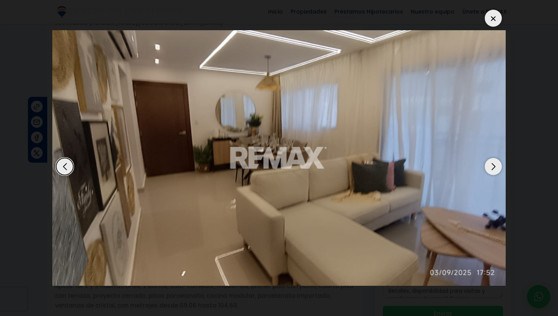
click at [491, 158] on div "Next slide" at bounding box center [493, 166] width 17 height 17
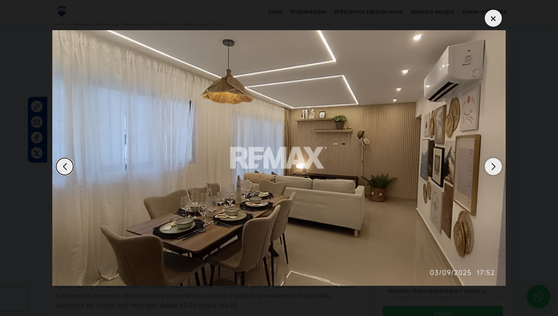
click at [491, 158] on div "Next slide" at bounding box center [493, 166] width 17 height 17
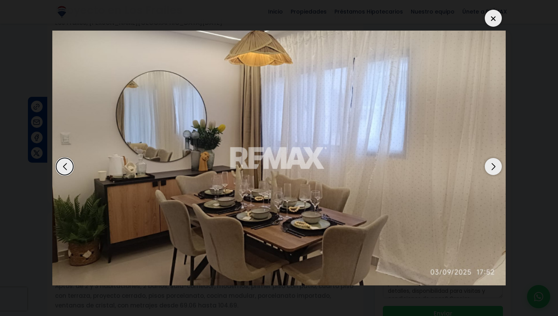
click at [491, 158] on div "Next slide" at bounding box center [493, 166] width 17 height 17
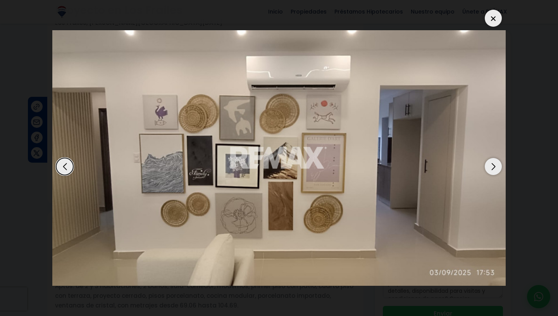
click at [491, 158] on div "Next slide" at bounding box center [493, 166] width 17 height 17
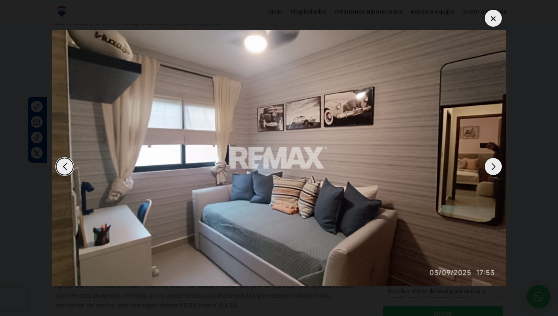
click at [491, 158] on div "Next slide" at bounding box center [493, 166] width 17 height 17
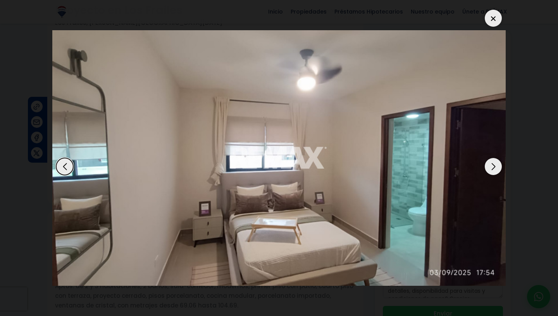
click at [491, 158] on div "Next slide" at bounding box center [493, 166] width 17 height 17
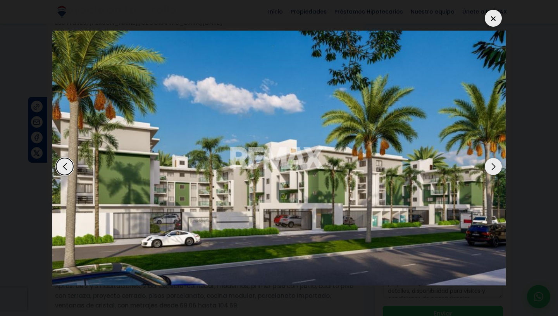
click at [491, 158] on div "Next slide" at bounding box center [493, 166] width 17 height 17
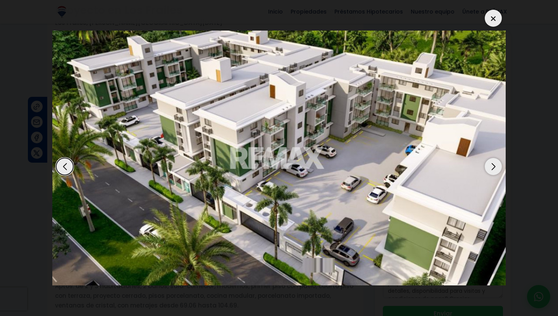
click at [491, 158] on div "Next slide" at bounding box center [493, 166] width 17 height 17
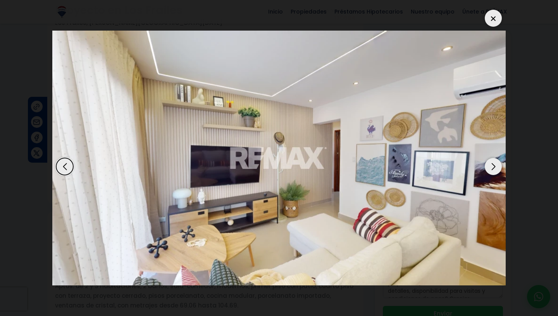
click at [491, 158] on div "Next slide" at bounding box center [493, 166] width 17 height 17
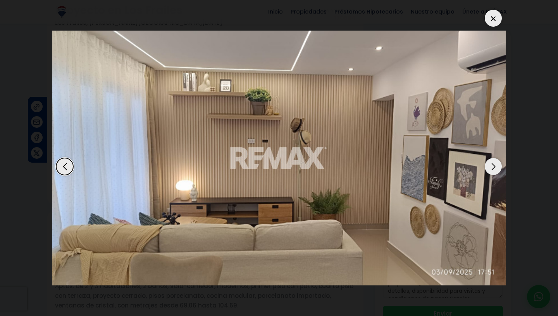
click at [493, 10] on div at bounding box center [493, 18] width 17 height 17
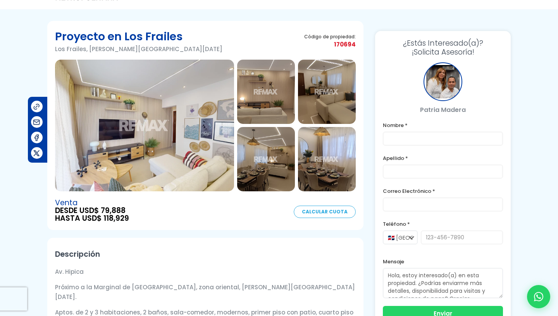
scroll to position [0, 0]
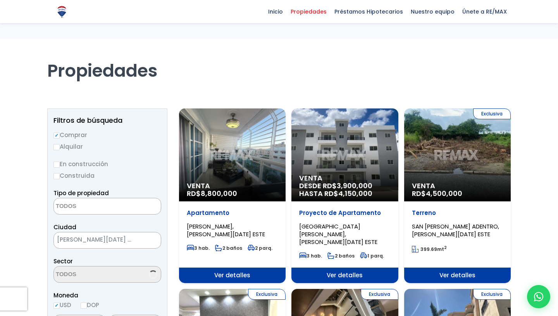
select select
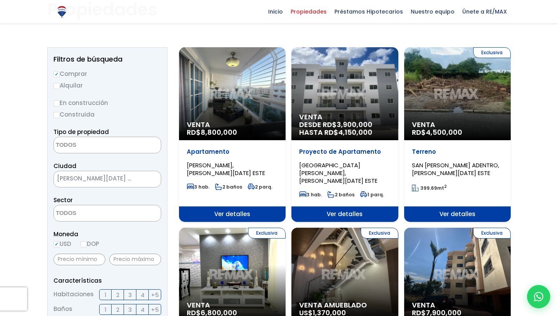
scroll to position [64, 0]
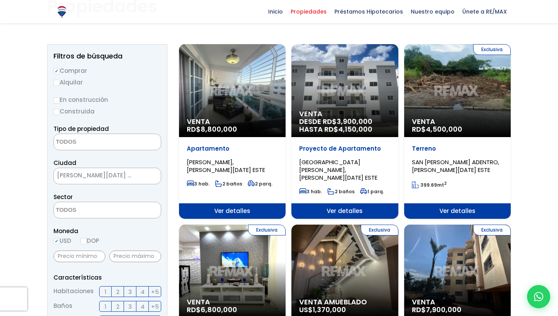
click at [58, 100] on input "En construcción" at bounding box center [56, 100] width 6 height 6
radio input "true"
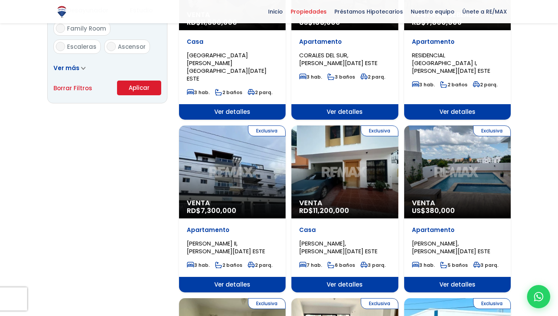
scroll to position [516, 0]
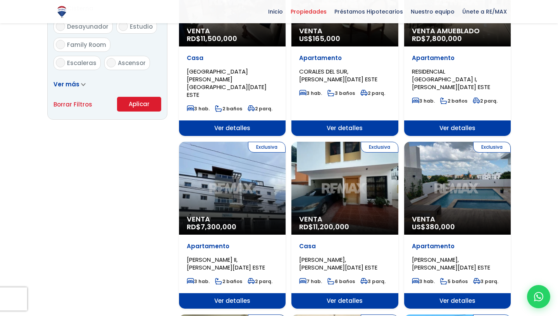
click at [127, 104] on button "Aplicar" at bounding box center [139, 104] width 44 height 15
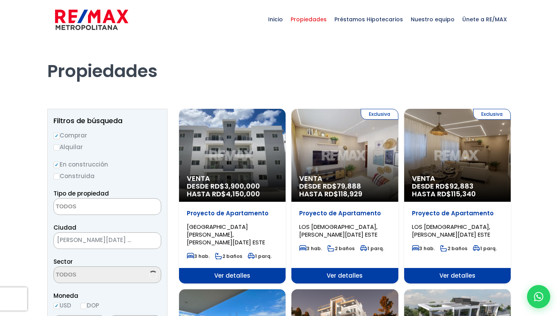
select select
click at [437, 138] on div "Exclusiva Venta DESDE RD$ 92,883 HASTA RD$ 115,340" at bounding box center [457, 155] width 107 height 93
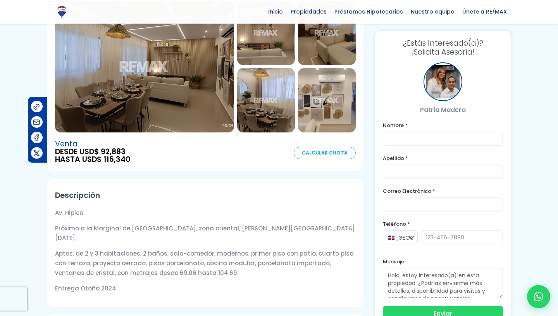
scroll to position [89, 0]
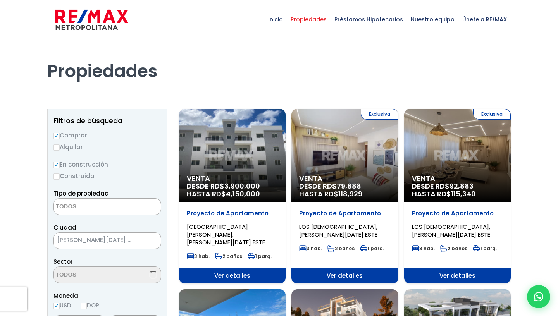
select select
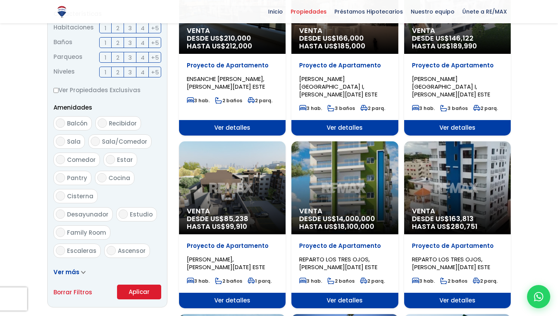
scroll to position [330, 0]
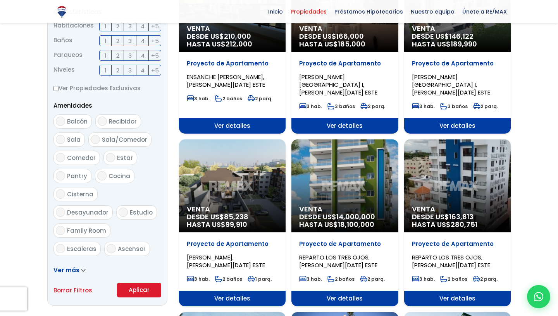
click at [231, 163] on div "Venta DESDE US$ 85,238 HASTA US$ 99,910" at bounding box center [232, 185] width 107 height 93
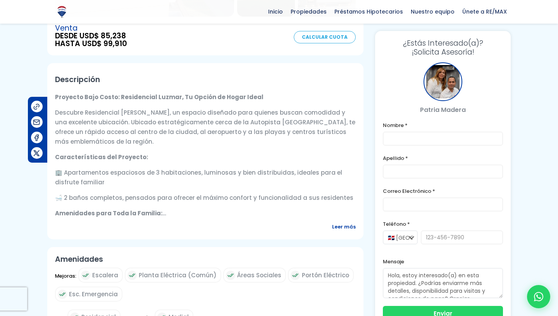
click at [343, 224] on span "Leer más" at bounding box center [344, 227] width 24 height 10
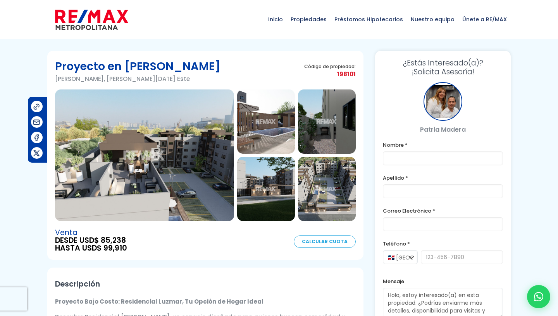
click at [155, 174] on img at bounding box center [144, 156] width 179 height 132
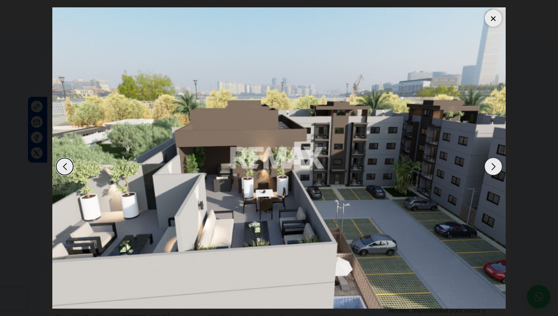
click at [489, 162] on div "Next slide" at bounding box center [493, 166] width 17 height 17
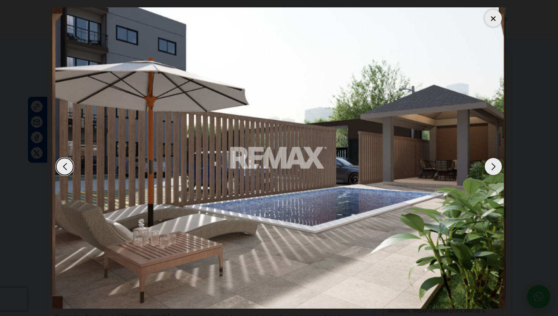
click at [489, 162] on div "Next slide" at bounding box center [493, 166] width 17 height 17
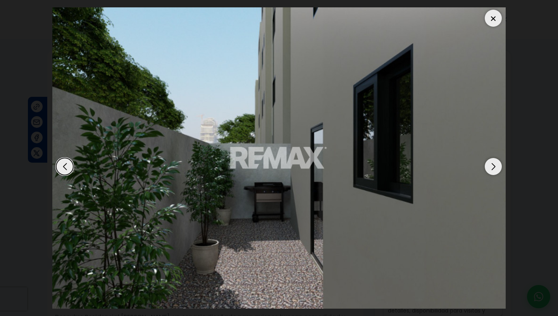
click at [489, 162] on div "Next slide" at bounding box center [493, 166] width 17 height 17
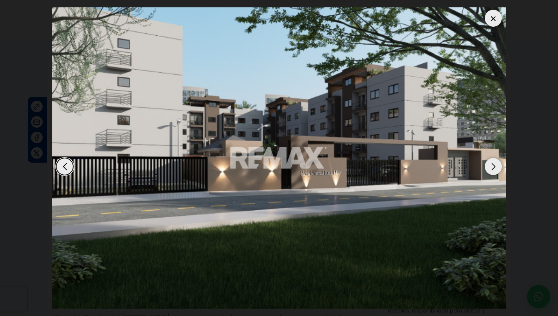
click at [489, 162] on div "Next slide" at bounding box center [493, 166] width 17 height 17
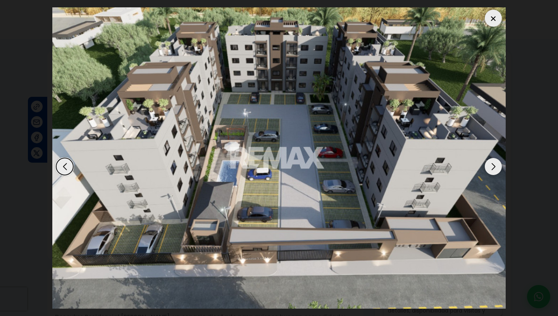
click at [495, 159] on div "Next slide" at bounding box center [493, 166] width 17 height 17
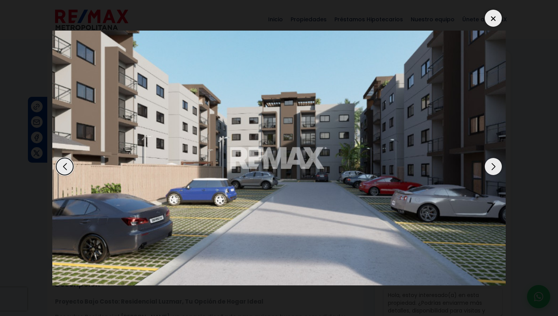
click at [69, 159] on div "Previous slide" at bounding box center [64, 166] width 17 height 17
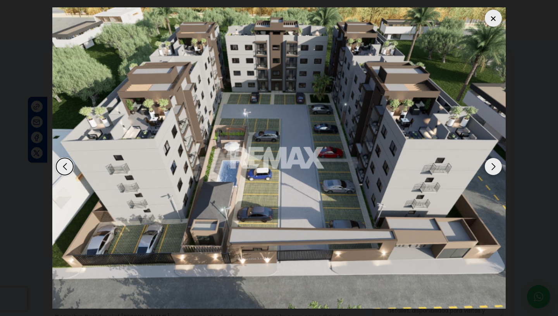
click at [498, 159] on div "Next slide" at bounding box center [493, 166] width 17 height 17
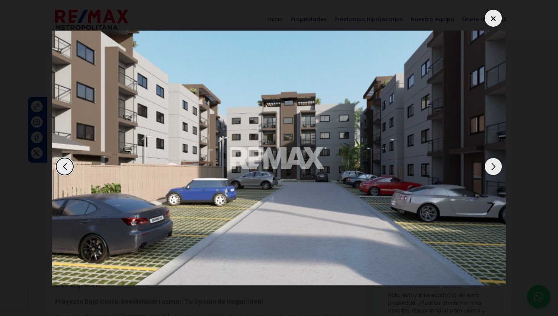
click at [498, 159] on div "Next slide" at bounding box center [493, 166] width 17 height 17
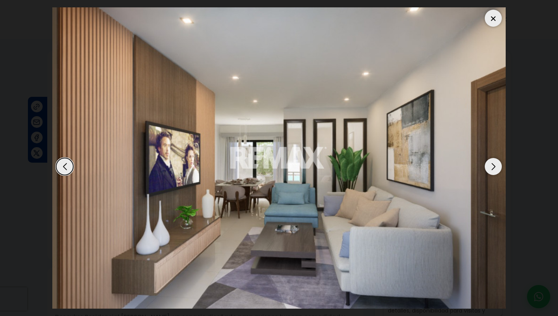
click at [498, 159] on div "Next slide" at bounding box center [493, 166] width 17 height 17
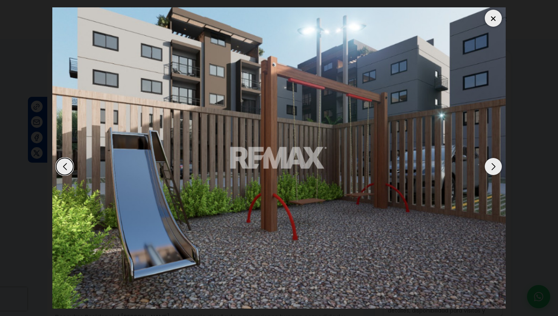
click at [498, 159] on div "Next slide" at bounding box center [493, 166] width 17 height 17
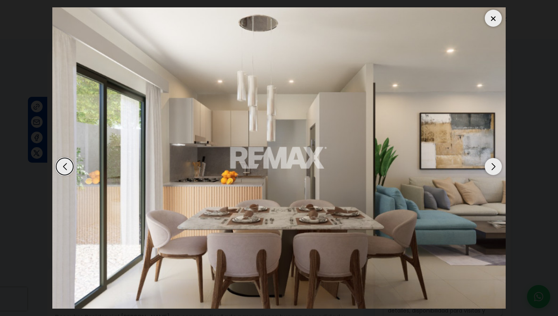
click at [498, 159] on div "Next slide" at bounding box center [493, 166] width 17 height 17
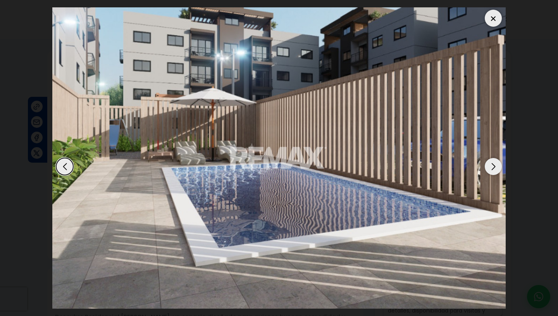
click at [498, 159] on div "Next slide" at bounding box center [493, 166] width 17 height 17
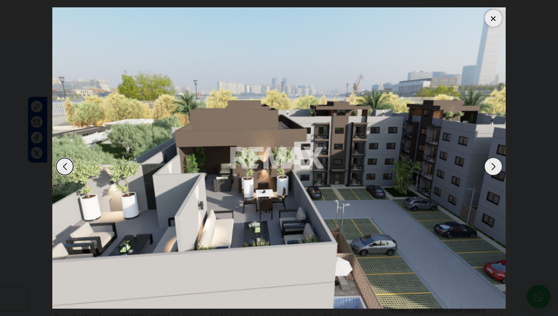
click at [498, 159] on div "Next slide" at bounding box center [493, 166] width 17 height 17
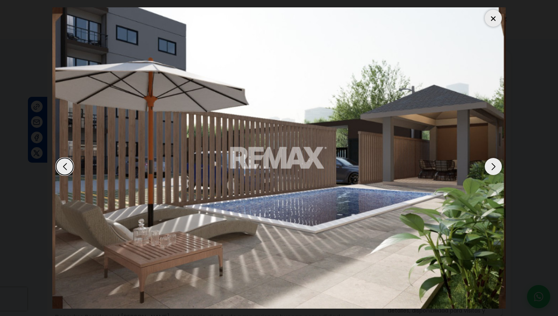
click at [498, 159] on div "Next slide" at bounding box center [493, 166] width 17 height 17
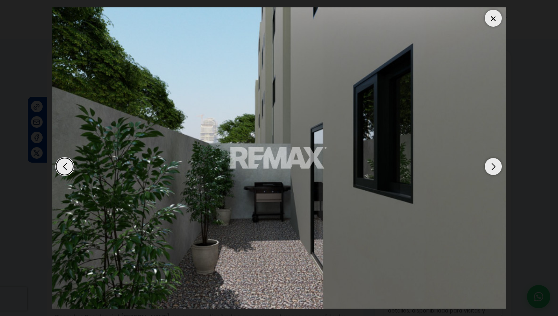
click at [498, 159] on div "Next slide" at bounding box center [493, 166] width 17 height 17
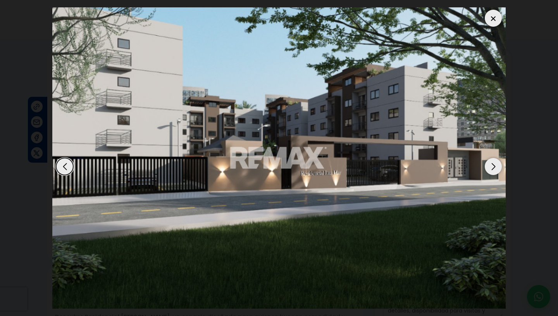
click at [498, 159] on div "Next slide" at bounding box center [493, 166] width 17 height 17
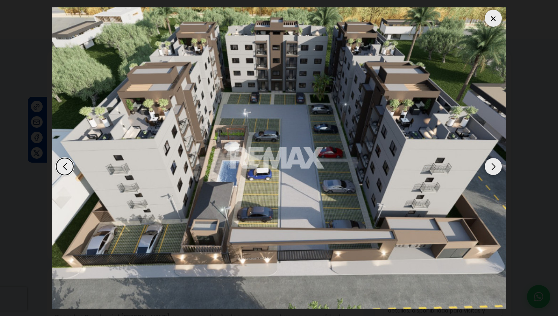
click at [495, 17] on div at bounding box center [493, 18] width 17 height 17
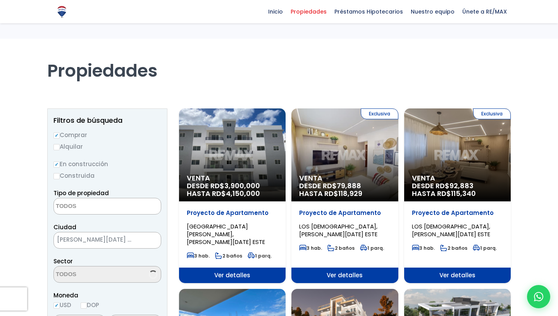
select select
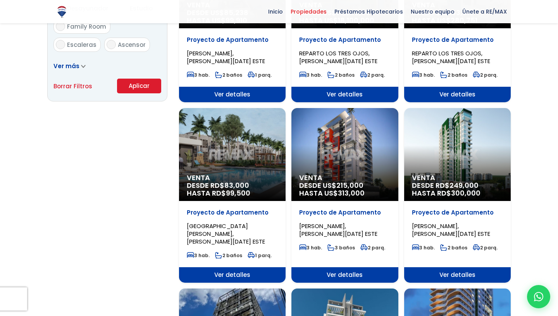
scroll to position [535, 0]
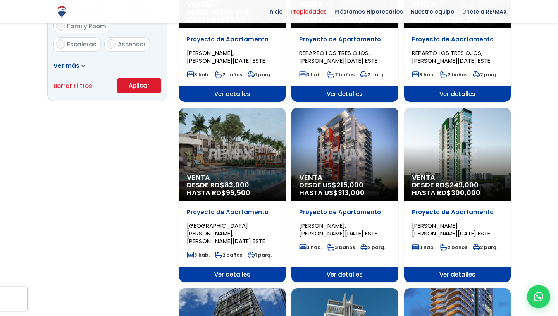
click at [236, 142] on div "Venta DESDE RD$ 83,000 HASTA RD$ 99,500" at bounding box center [232, 154] width 107 height 93
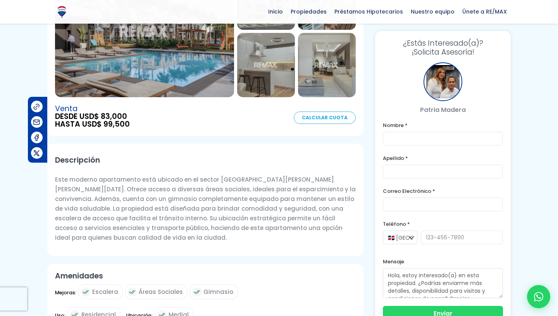
scroll to position [133, 0]
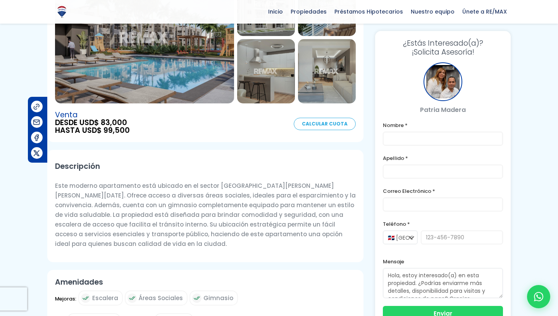
click at [156, 73] on img at bounding box center [144, 38] width 179 height 132
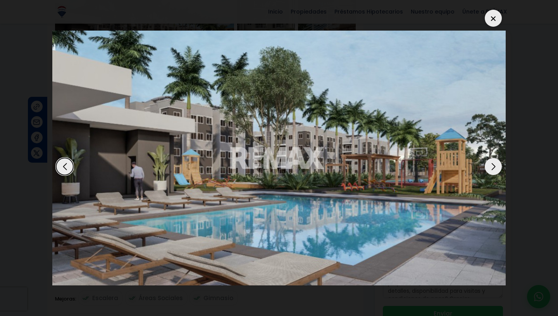
click at [488, 158] on div "Next slide" at bounding box center [493, 166] width 17 height 17
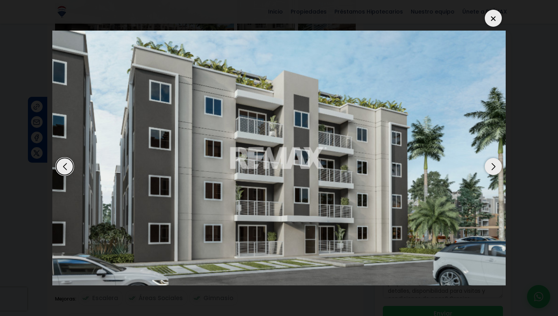
click at [488, 158] on div "Next slide" at bounding box center [493, 166] width 17 height 17
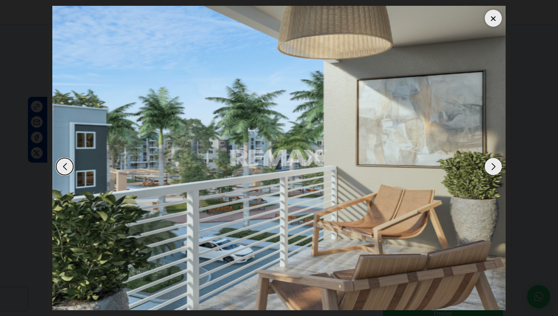
click at [488, 158] on div "Next slide" at bounding box center [493, 166] width 17 height 17
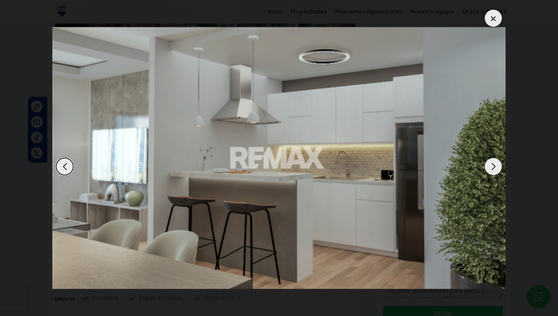
click at [67, 158] on div "Previous slide" at bounding box center [64, 166] width 17 height 17
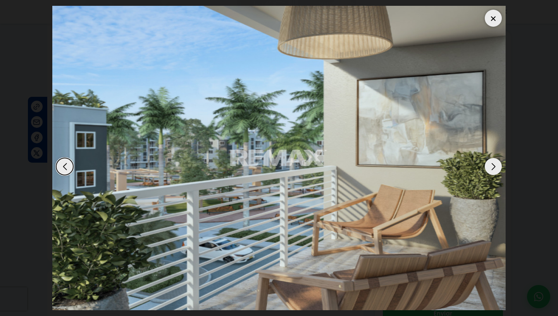
click at [67, 158] on div "Previous slide" at bounding box center [64, 166] width 17 height 17
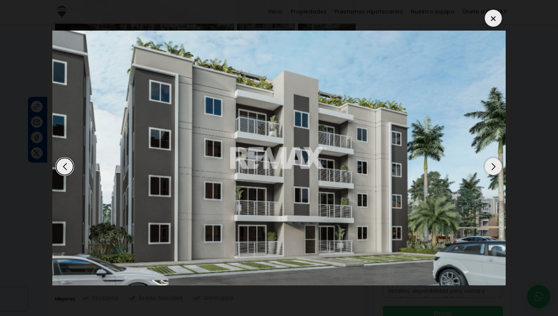
click at [495, 160] on div "Next slide" at bounding box center [493, 166] width 17 height 17
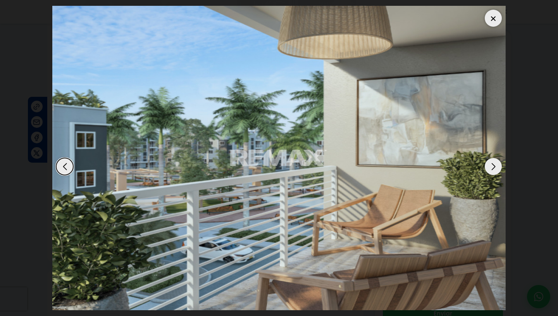
click at [495, 160] on div "Next slide" at bounding box center [493, 166] width 17 height 17
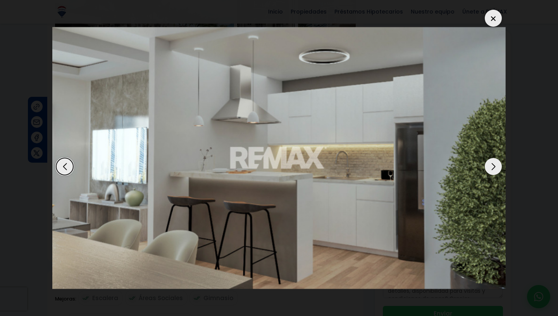
click at [495, 160] on div "Next slide" at bounding box center [493, 166] width 17 height 17
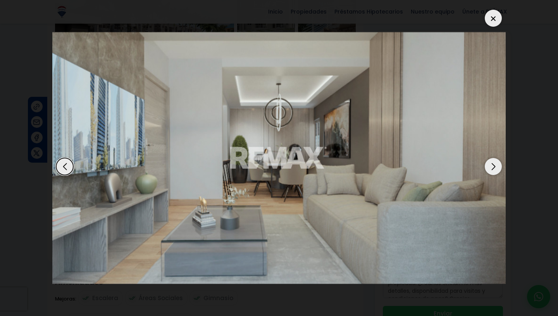
click at [495, 160] on div "Next slide" at bounding box center [493, 166] width 17 height 17
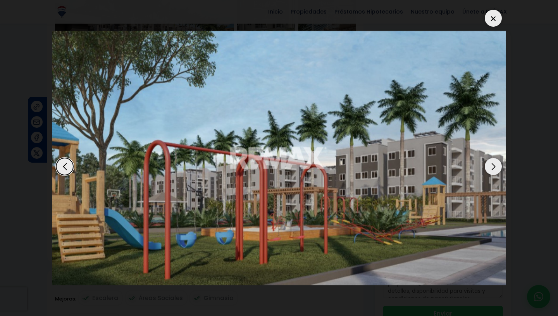
click at [495, 160] on div "Next slide" at bounding box center [493, 166] width 17 height 17
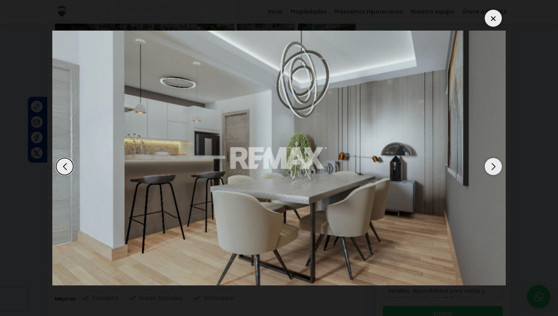
click at [497, 160] on div "Next slide" at bounding box center [493, 166] width 17 height 17
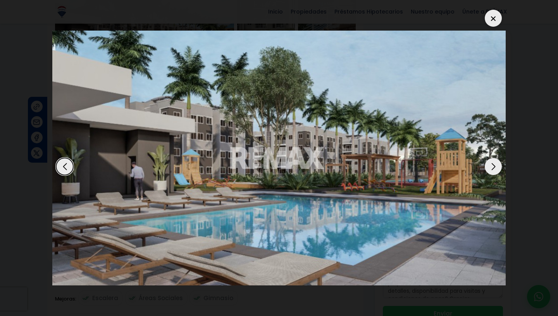
click at [497, 160] on div "Next slide" at bounding box center [493, 166] width 17 height 17
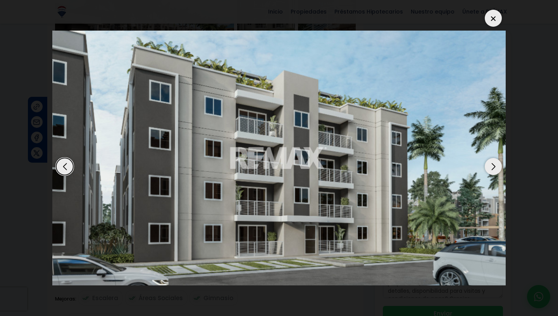
click at [497, 160] on div "Next slide" at bounding box center [493, 166] width 17 height 17
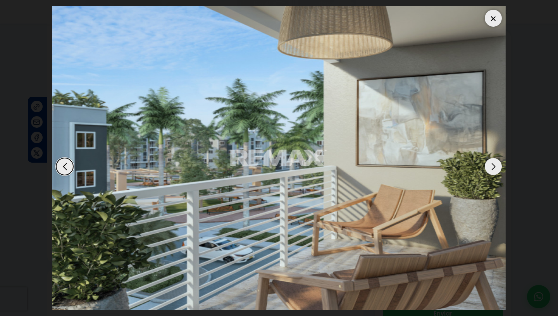
click at [497, 160] on div "Next slide" at bounding box center [493, 166] width 17 height 17
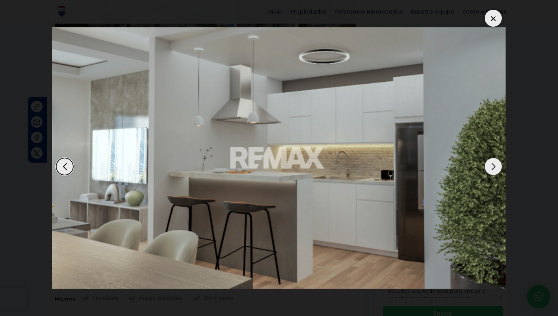
click at [497, 160] on div "Next slide" at bounding box center [493, 166] width 17 height 17
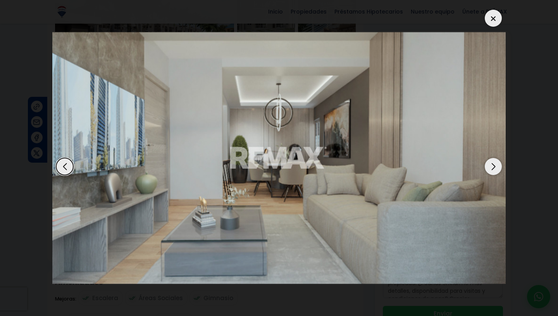
click at [497, 160] on div "Next slide" at bounding box center [493, 166] width 17 height 17
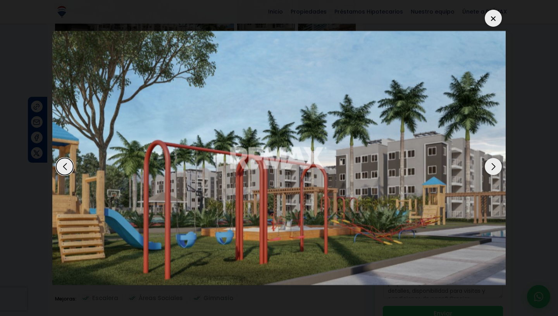
click at [490, 158] on div "Next slide" at bounding box center [493, 166] width 17 height 17
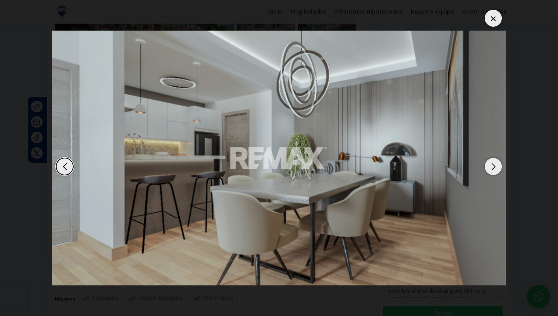
click at [490, 158] on div "Next slide" at bounding box center [493, 166] width 17 height 17
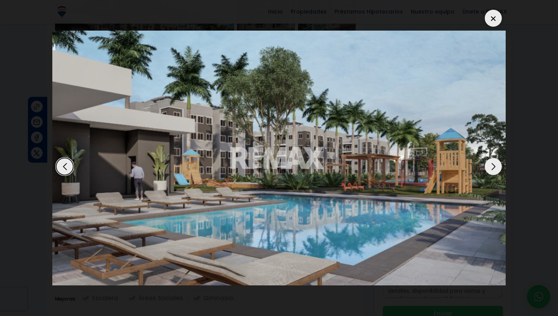
click at [490, 158] on div "Next slide" at bounding box center [493, 166] width 17 height 17
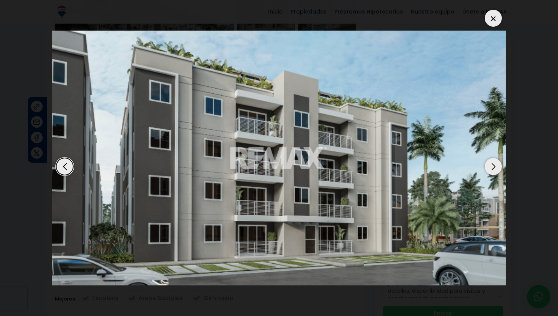
click at [496, 12] on div at bounding box center [493, 18] width 17 height 17
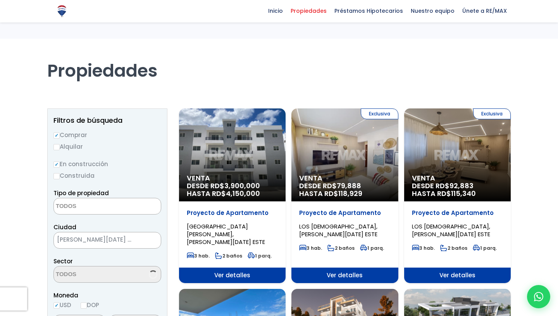
select select
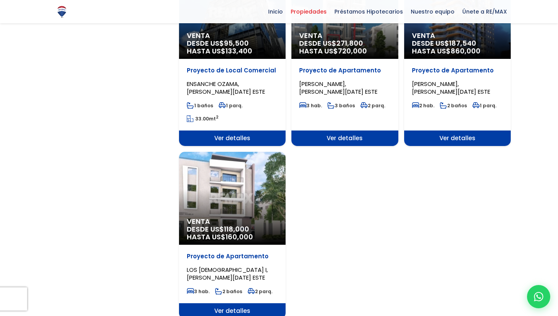
scroll to position [859, 0]
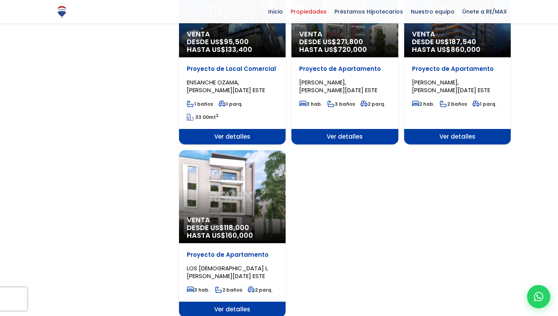
click at [224, 191] on div "Venta DESDE US$ 118,000 HASTA US$ 160,000" at bounding box center [232, 196] width 107 height 93
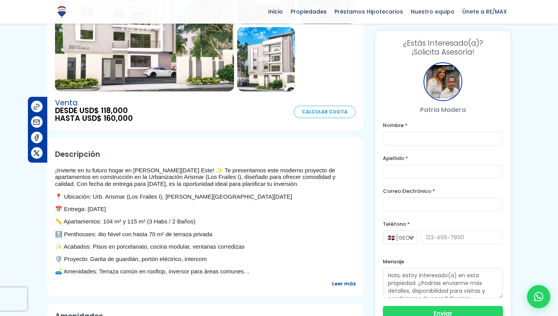
scroll to position [143, 0]
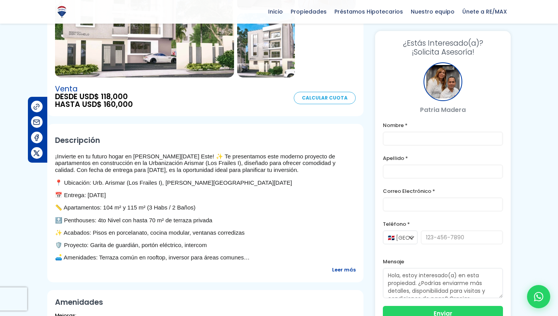
click at [345, 272] on span "Leer más" at bounding box center [344, 270] width 24 height 10
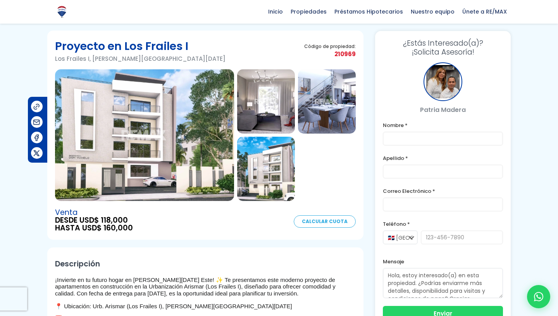
scroll to position [0, 0]
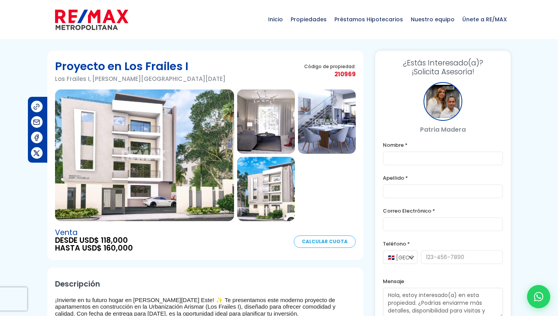
click at [183, 158] on img at bounding box center [144, 156] width 179 height 132
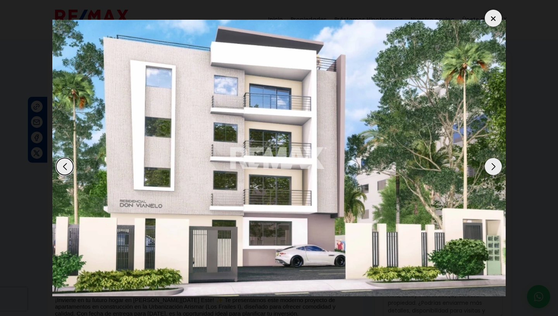
click at [489, 158] on div "Next slide" at bounding box center [493, 166] width 17 height 17
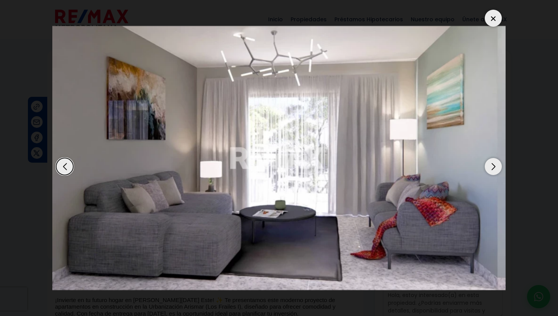
click at [489, 158] on div "Next slide" at bounding box center [493, 166] width 17 height 17
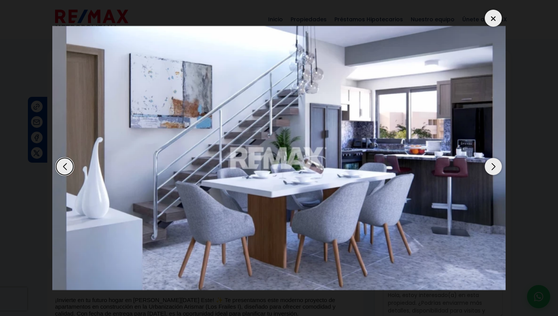
click at [489, 158] on div "Next slide" at bounding box center [493, 166] width 17 height 17
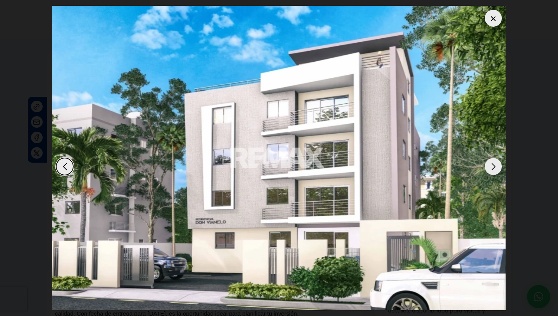
click at [489, 158] on div "Next slide" at bounding box center [493, 166] width 17 height 17
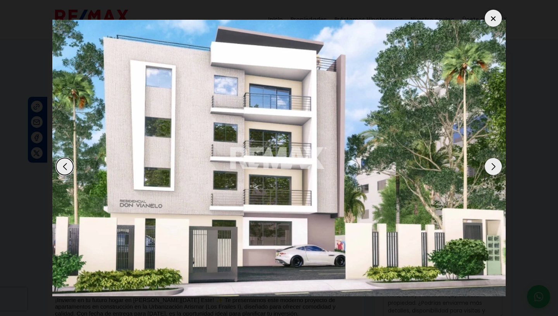
click at [489, 158] on div "Next slide" at bounding box center [493, 166] width 17 height 17
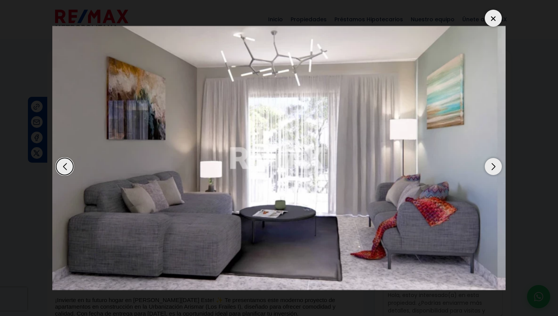
click at [489, 158] on div "Next slide" at bounding box center [493, 166] width 17 height 17
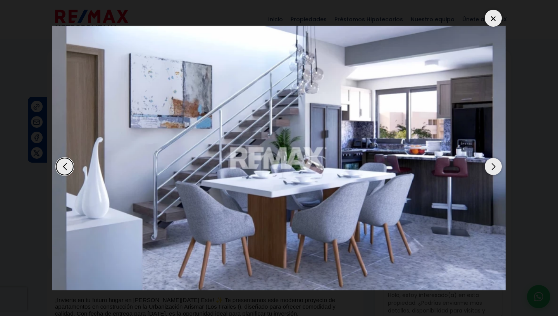
click at [489, 158] on div "Next slide" at bounding box center [493, 166] width 17 height 17
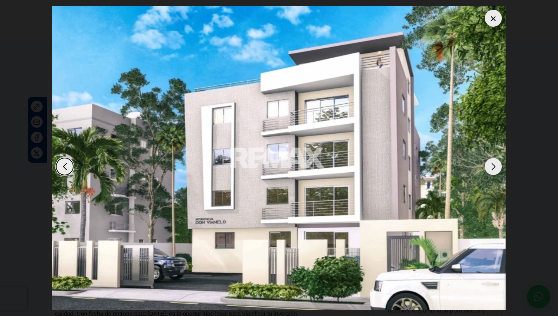
click at [494, 13] on div at bounding box center [493, 18] width 17 height 17
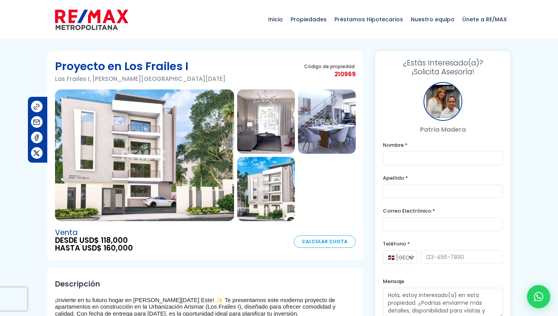
scroll to position [0, 0]
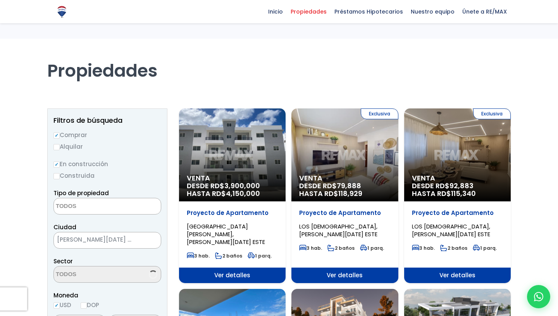
select select
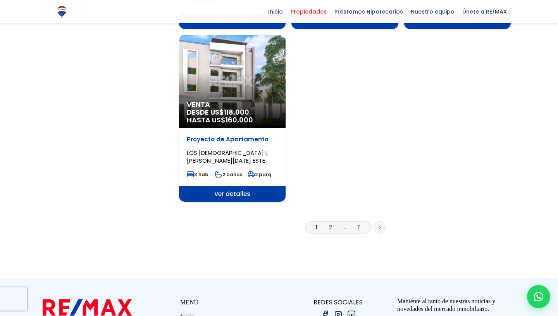
scroll to position [976, 0]
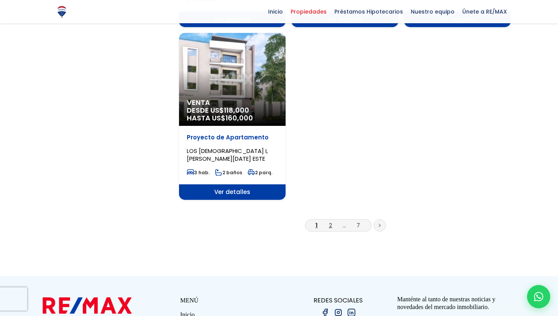
click at [331, 221] on link "2" at bounding box center [330, 225] width 3 height 8
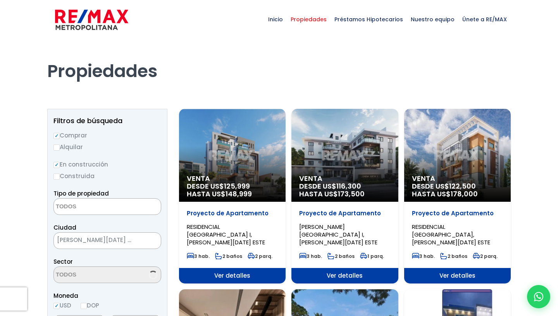
select select
click at [341, 156] on div "Venta DESDE US$ 116,300 HASTA US$ 173,500" at bounding box center [344, 155] width 107 height 93
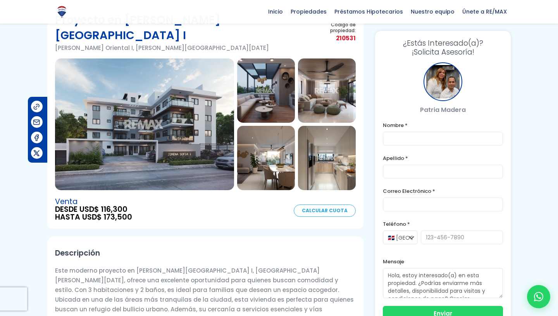
scroll to position [47, 0]
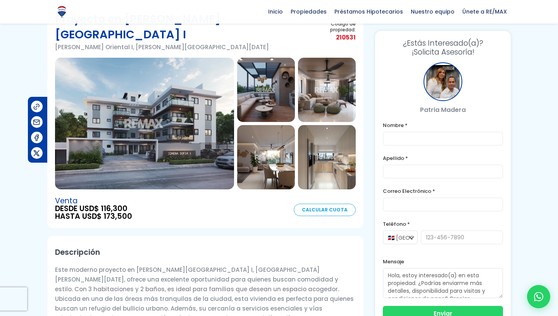
click at [112, 147] on img at bounding box center [144, 124] width 179 height 132
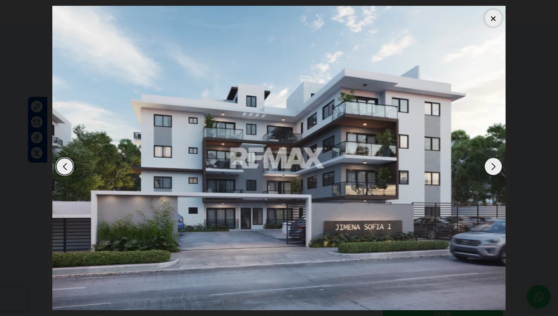
click at [494, 158] on div "Next slide" at bounding box center [493, 166] width 17 height 17
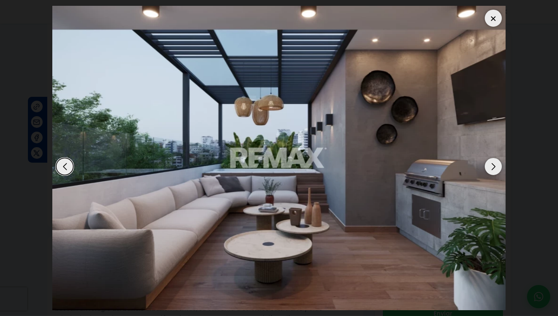
click at [65, 158] on div "Previous slide" at bounding box center [64, 166] width 17 height 17
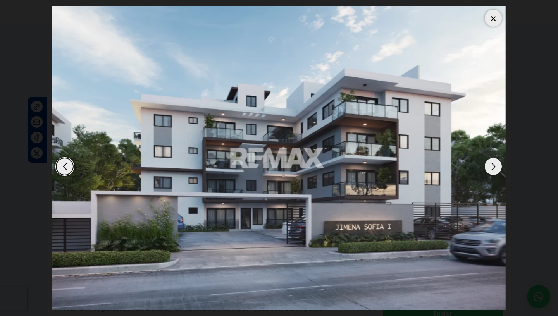
click at [492, 162] on div "Next slide" at bounding box center [493, 166] width 17 height 17
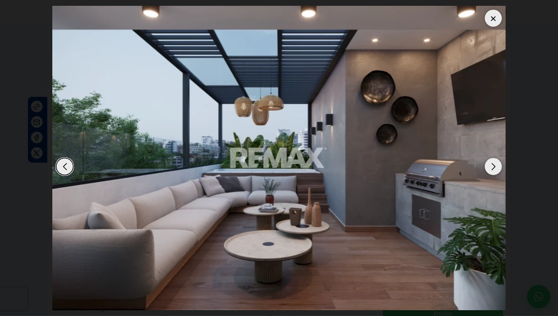
click at [492, 162] on div "Next slide" at bounding box center [493, 166] width 17 height 17
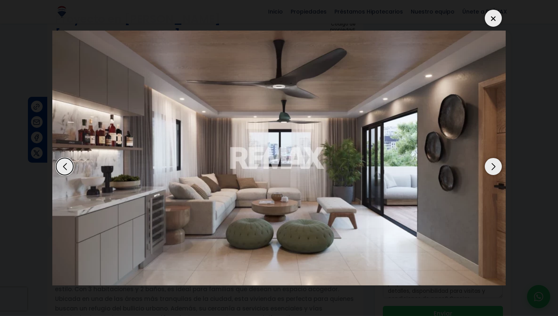
click at [492, 162] on div "Next slide" at bounding box center [493, 166] width 17 height 17
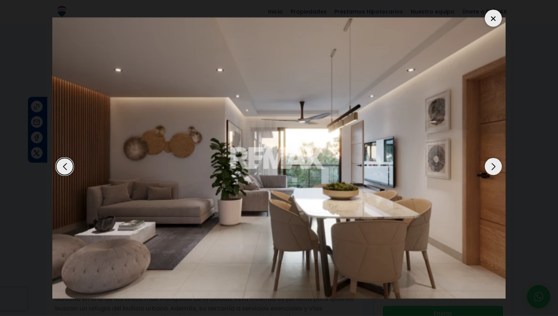
click at [492, 162] on div "Next slide" at bounding box center [493, 166] width 17 height 17
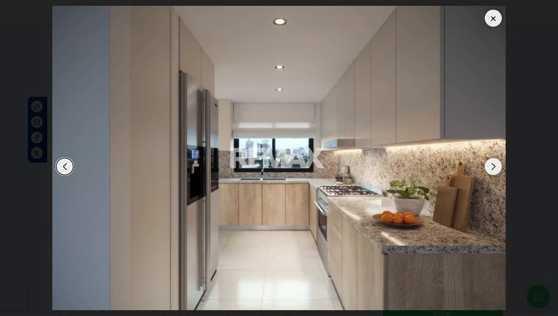
click at [492, 162] on div "Next slide" at bounding box center [493, 166] width 17 height 17
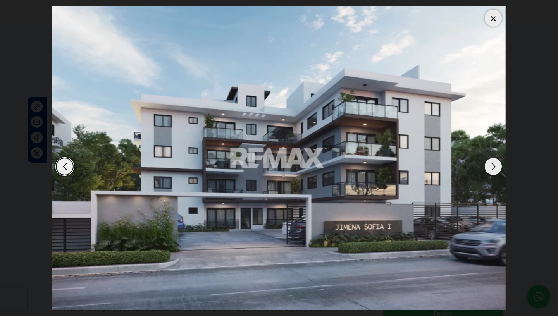
click at [492, 162] on div "Next slide" at bounding box center [493, 166] width 17 height 17
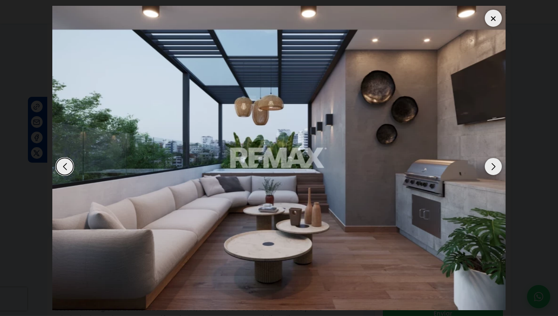
click at [492, 162] on div "Next slide" at bounding box center [493, 166] width 17 height 17
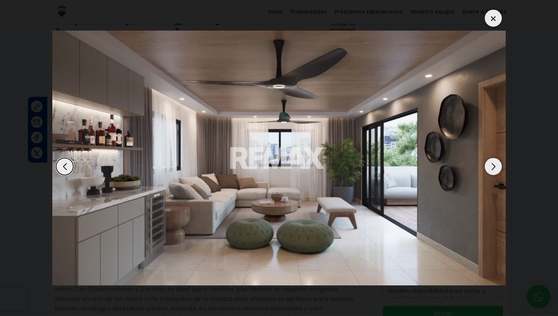
click at [494, 11] on div at bounding box center [493, 18] width 17 height 17
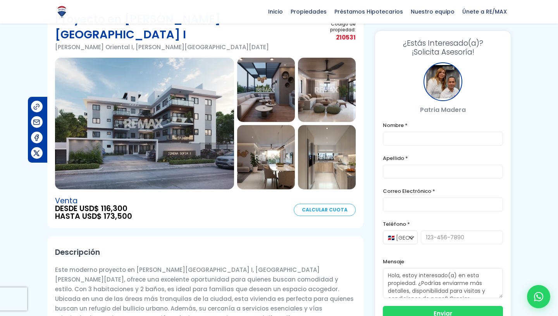
click at [156, 236] on div "Descripción Este moderno proyecto en Prado Oriental I, Santo Domingo Este, ofre…" at bounding box center [205, 286] width 316 height 101
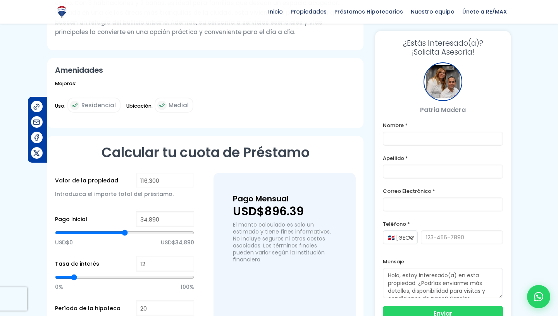
scroll to position [339, 0]
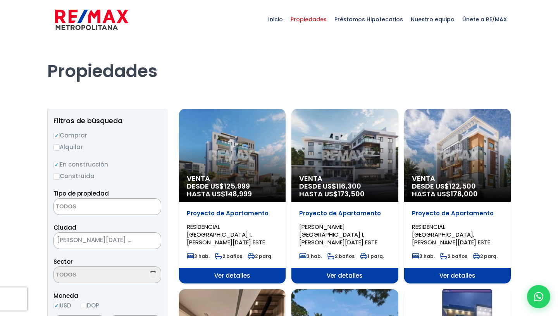
select select
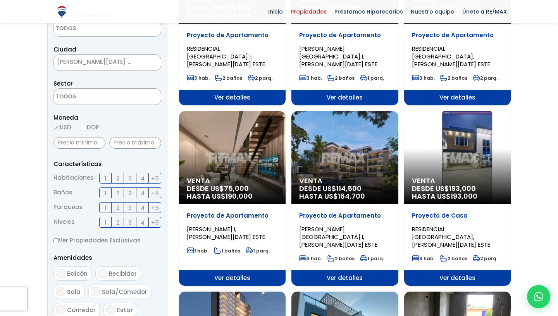
scroll to position [178, 0]
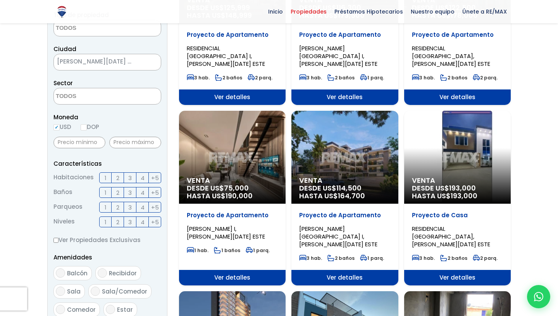
click at [237, 131] on div "Venta DESDE US$ 75,000 HASTA US$ 190,000" at bounding box center [232, 157] width 107 height 93
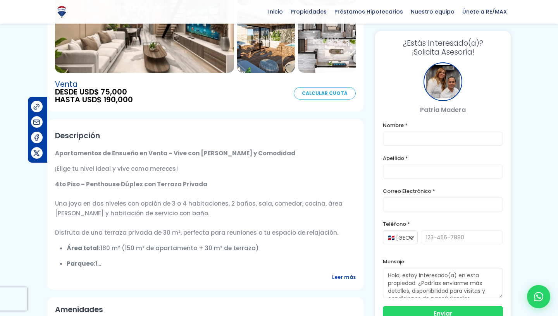
scroll to position [151, 0]
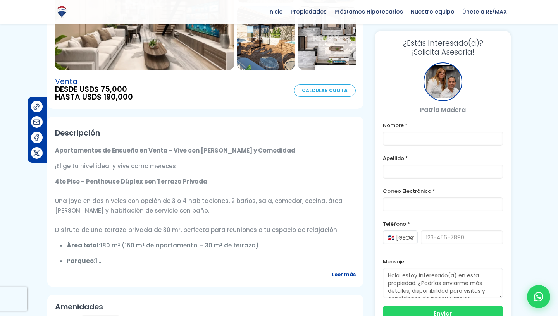
click at [344, 274] on span "Leer más" at bounding box center [344, 275] width 24 height 10
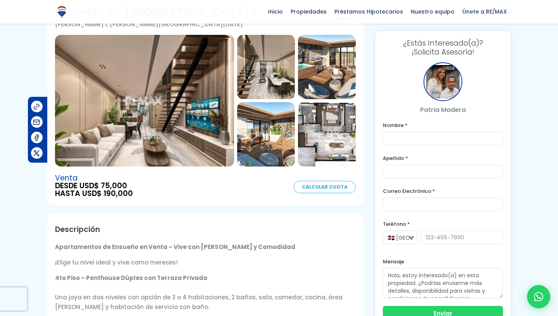
scroll to position [50, 0]
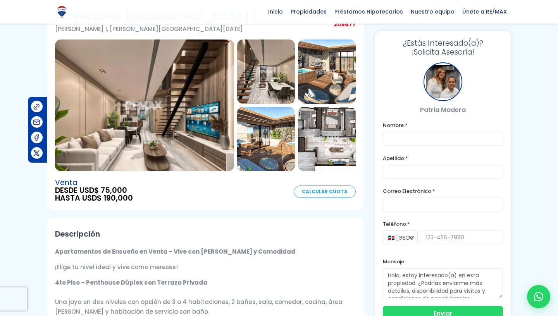
click at [174, 137] on img at bounding box center [144, 106] width 179 height 132
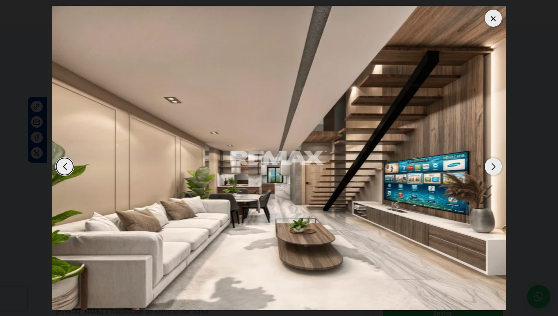
click at [489, 161] on div "Next slide" at bounding box center [493, 166] width 17 height 17
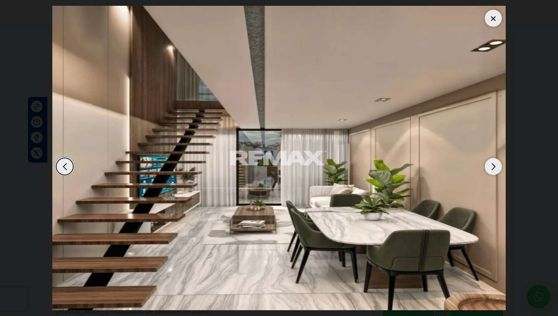
click at [489, 161] on div "Next slide" at bounding box center [493, 166] width 17 height 17
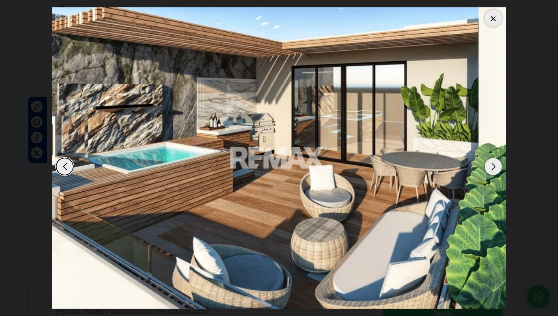
click at [489, 161] on div "Next slide" at bounding box center [493, 166] width 17 height 17
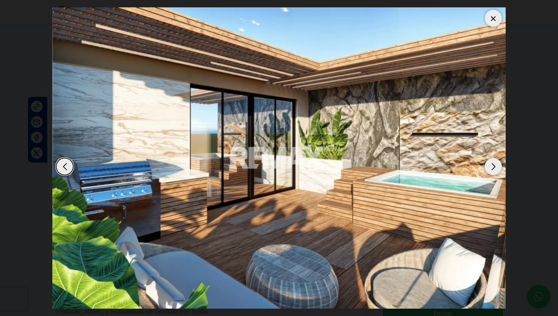
click at [489, 161] on div "Next slide" at bounding box center [493, 166] width 17 height 17
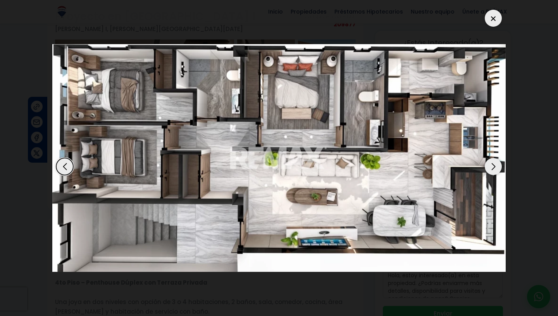
click at [499, 12] on div at bounding box center [493, 18] width 17 height 17
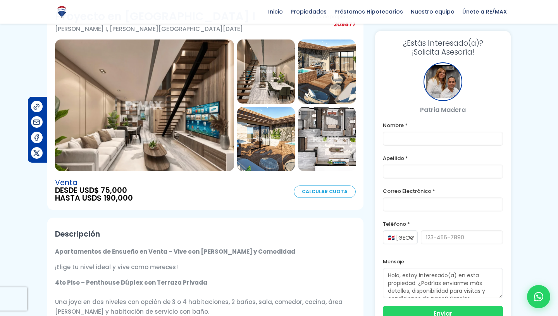
click at [312, 136] on img at bounding box center [327, 139] width 58 height 64
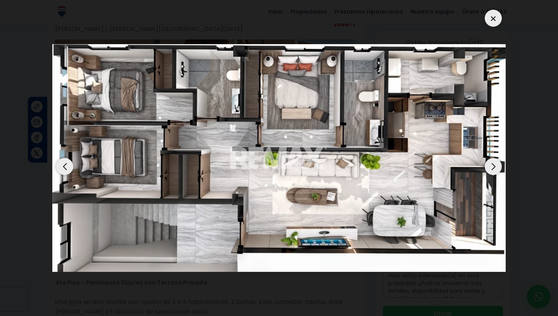
click at [494, 158] on div "Next slide" at bounding box center [493, 166] width 17 height 17
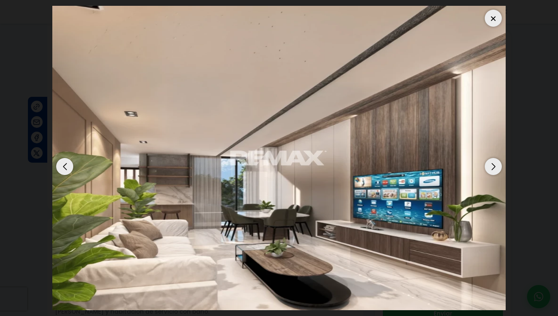
click at [494, 158] on div "Next slide" at bounding box center [493, 166] width 17 height 17
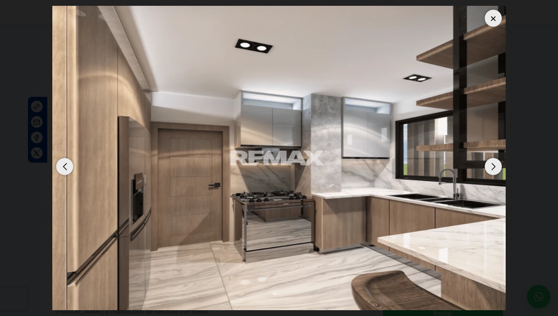
click at [71, 158] on div "Previous slide" at bounding box center [64, 166] width 17 height 17
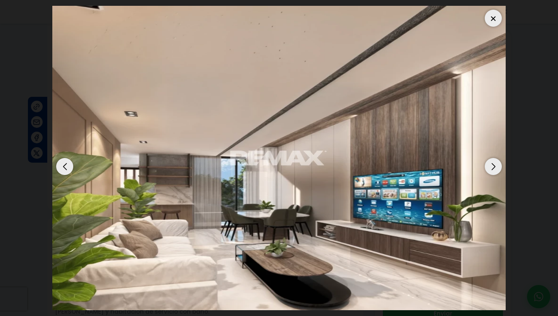
click at [491, 159] on div "Next slide" at bounding box center [493, 166] width 17 height 17
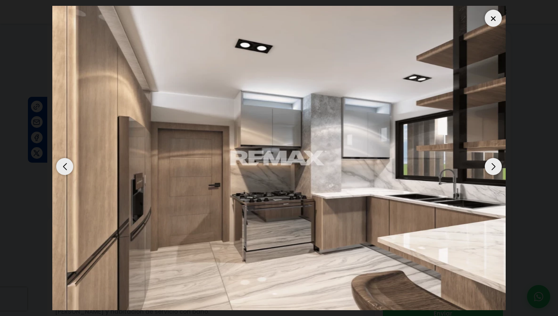
click at [491, 159] on div "Next slide" at bounding box center [493, 166] width 17 height 17
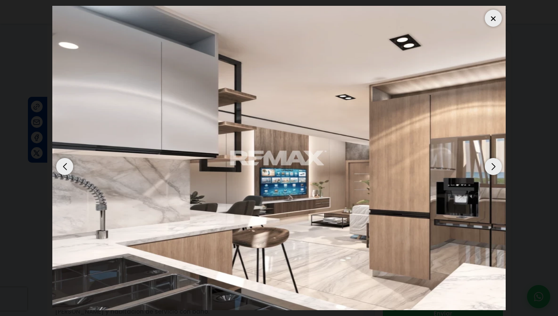
click at [491, 159] on div "Next slide" at bounding box center [493, 166] width 17 height 17
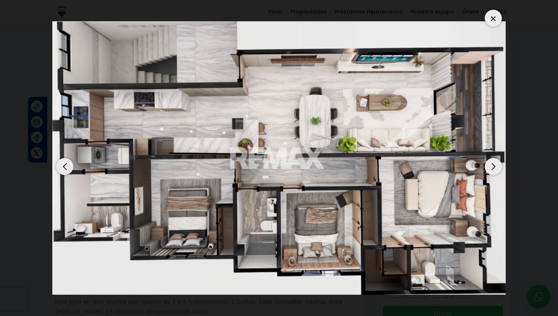
click at [491, 159] on div "Next slide" at bounding box center [493, 166] width 17 height 17
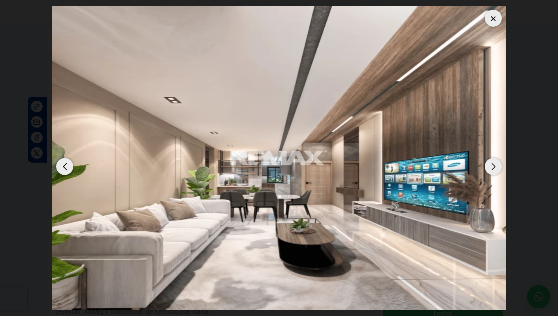
click at [491, 159] on div "Next slide" at bounding box center [493, 166] width 17 height 17
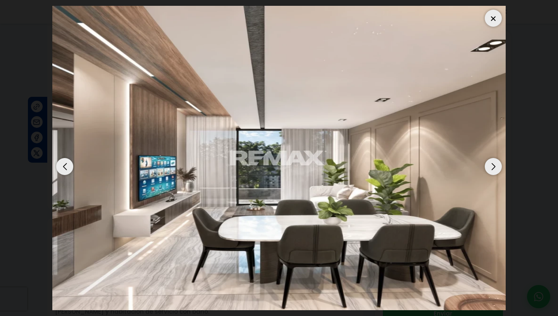
click at [491, 159] on div "Next slide" at bounding box center [493, 166] width 17 height 17
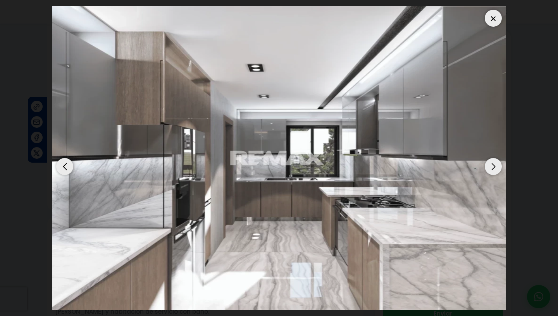
click at [491, 159] on div "Next slide" at bounding box center [493, 166] width 17 height 17
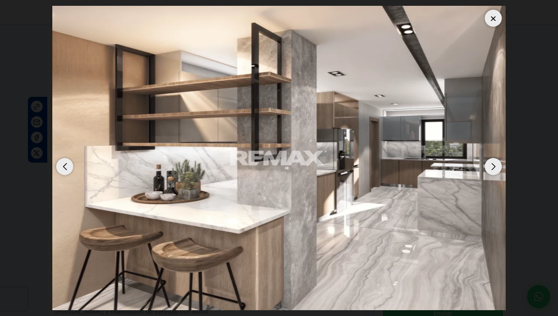
click at [491, 159] on div "Next slide" at bounding box center [493, 166] width 17 height 17
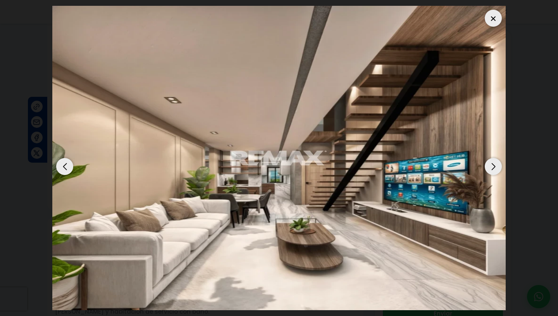
click at [491, 159] on div "Next slide" at bounding box center [493, 166] width 17 height 17
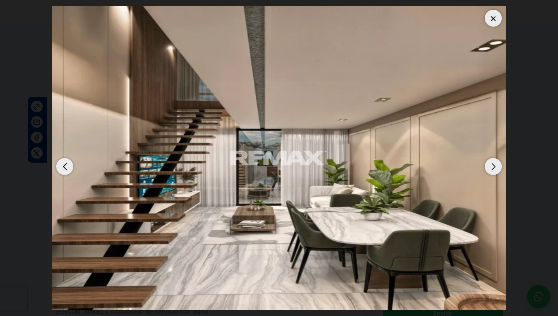
click at [491, 159] on div "Next slide" at bounding box center [493, 166] width 17 height 17
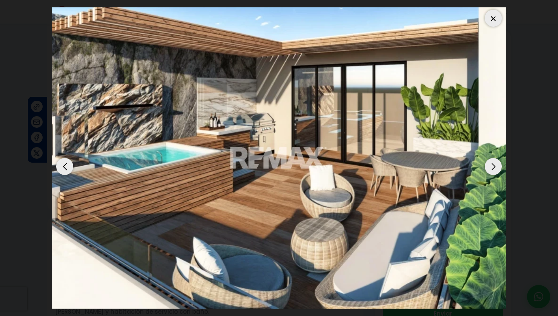
click at [491, 159] on div "Next slide" at bounding box center [493, 166] width 17 height 17
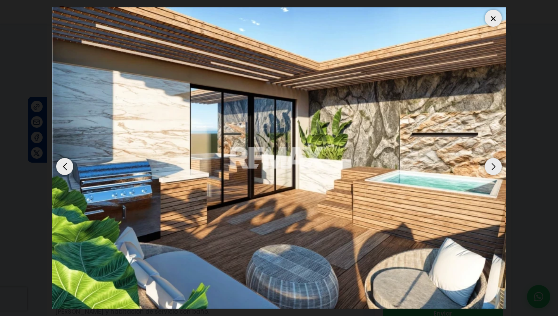
click at [489, 158] on div "Next slide" at bounding box center [493, 166] width 17 height 17
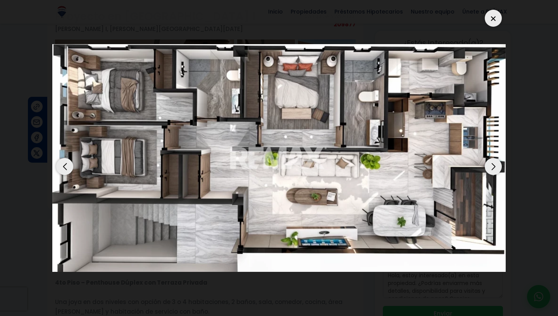
click at [489, 158] on div "Next slide" at bounding box center [493, 166] width 17 height 17
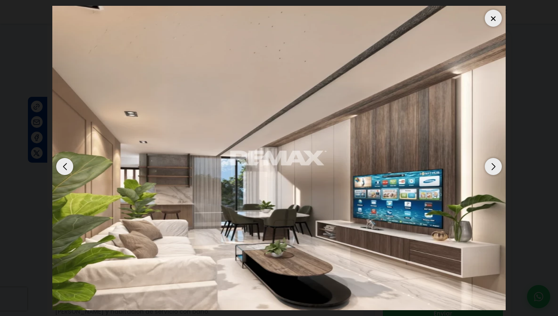
click at [489, 158] on div "Next slide" at bounding box center [493, 166] width 17 height 17
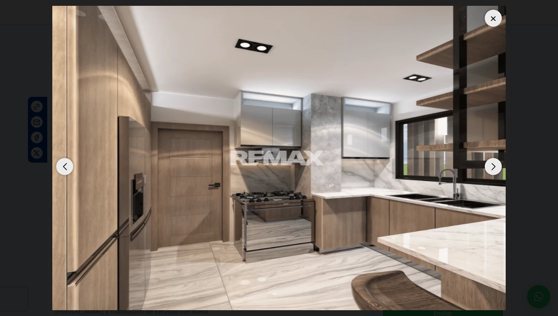
click at [497, 10] on div at bounding box center [493, 18] width 17 height 17
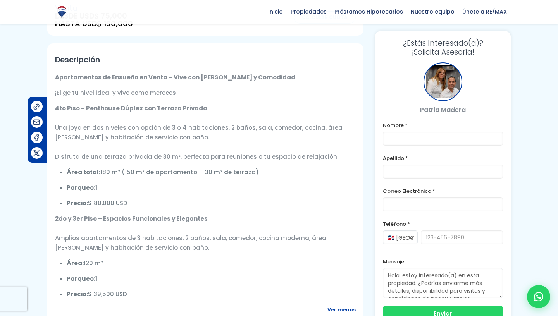
scroll to position [225, 0]
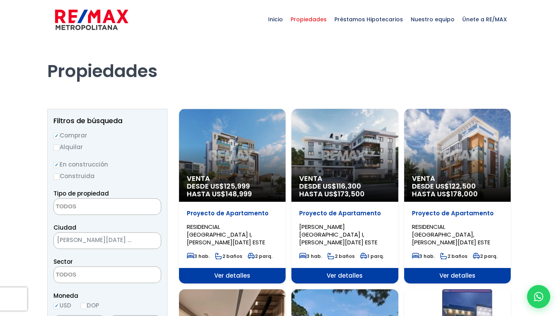
select select
click at [443, 128] on div "Venta DESDE US$ 122,500 HASTA US$ 178,000" at bounding box center [457, 155] width 107 height 93
select select
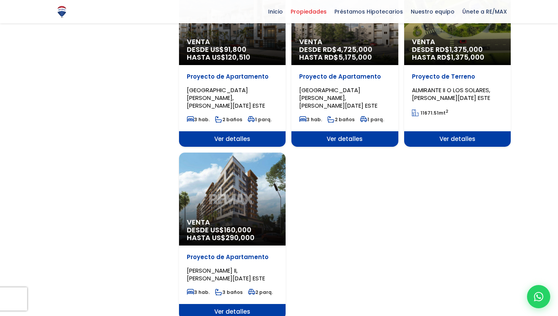
scroll to position [886, 0]
